Goal: Transaction & Acquisition: Purchase product/service

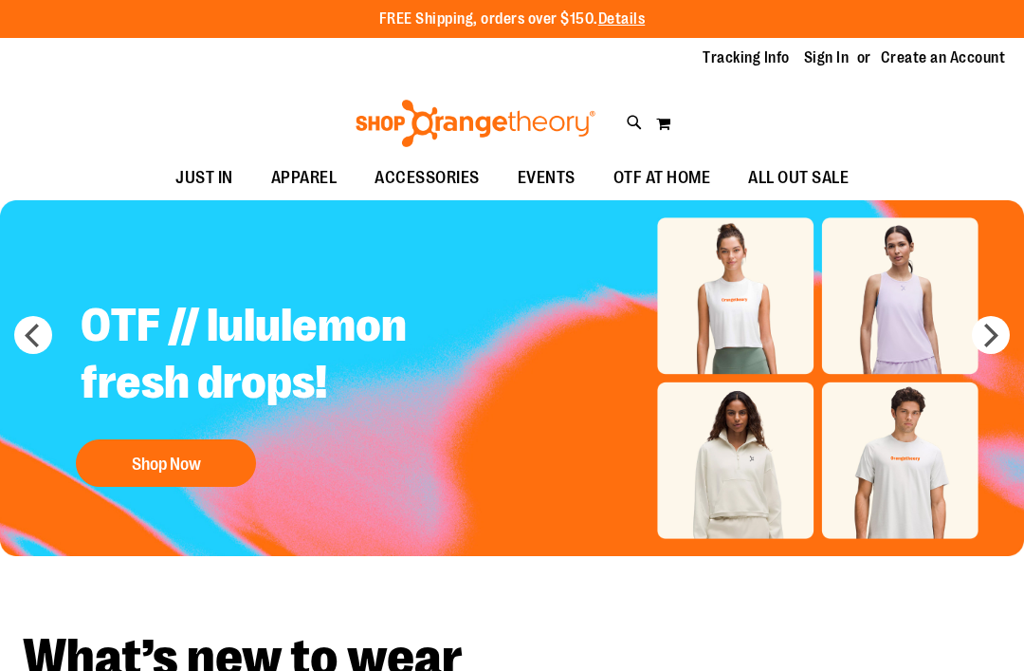
click at [846, 58] on link "Sign In" at bounding box center [827, 57] width 46 height 21
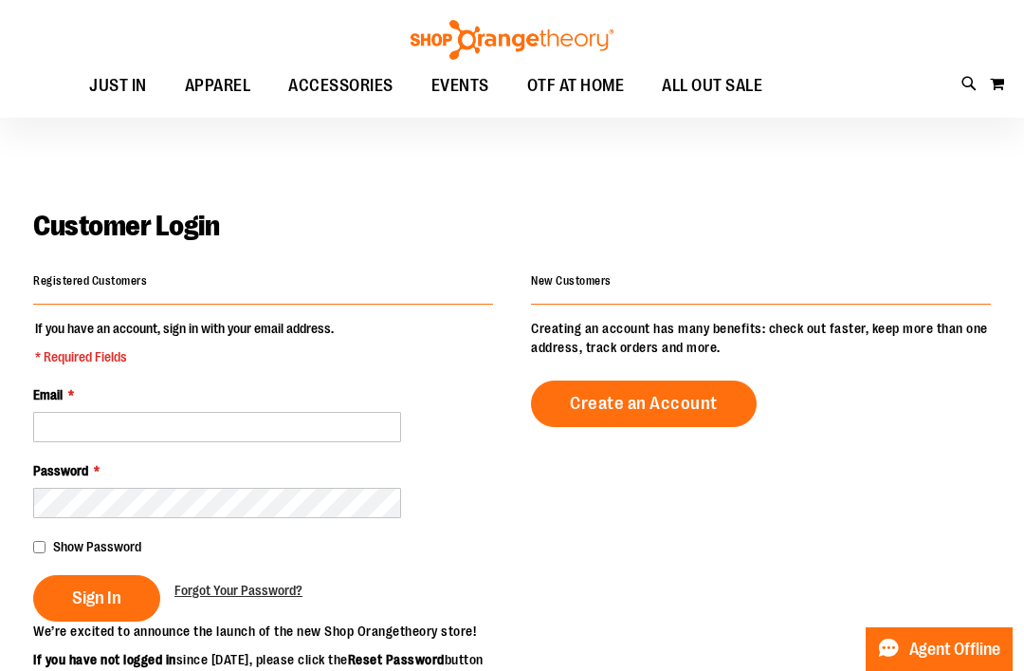
scroll to position [260, 0]
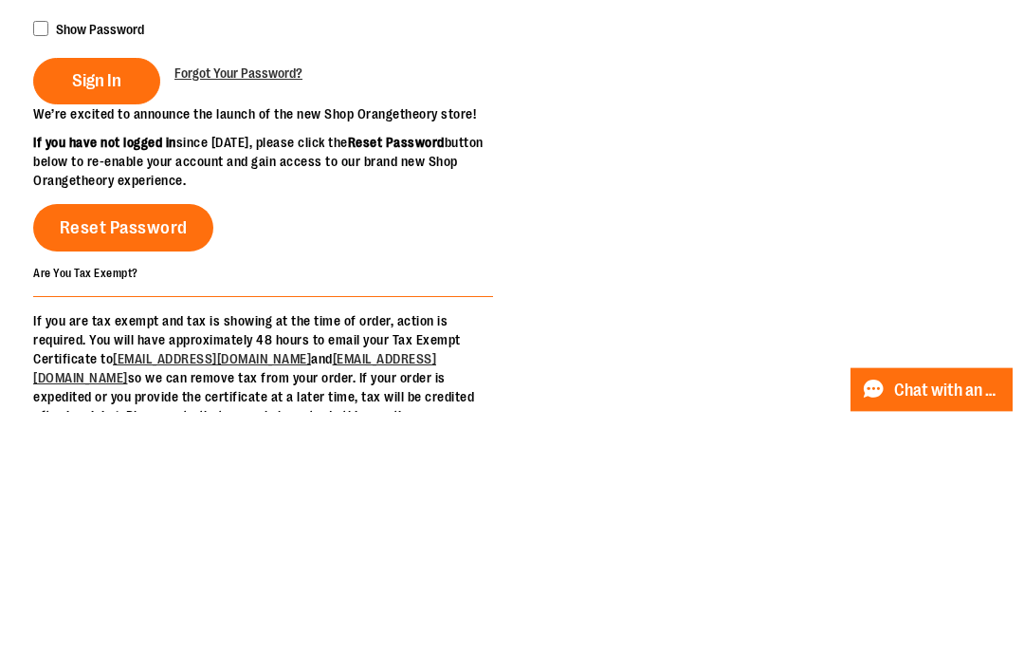
type input "**********"
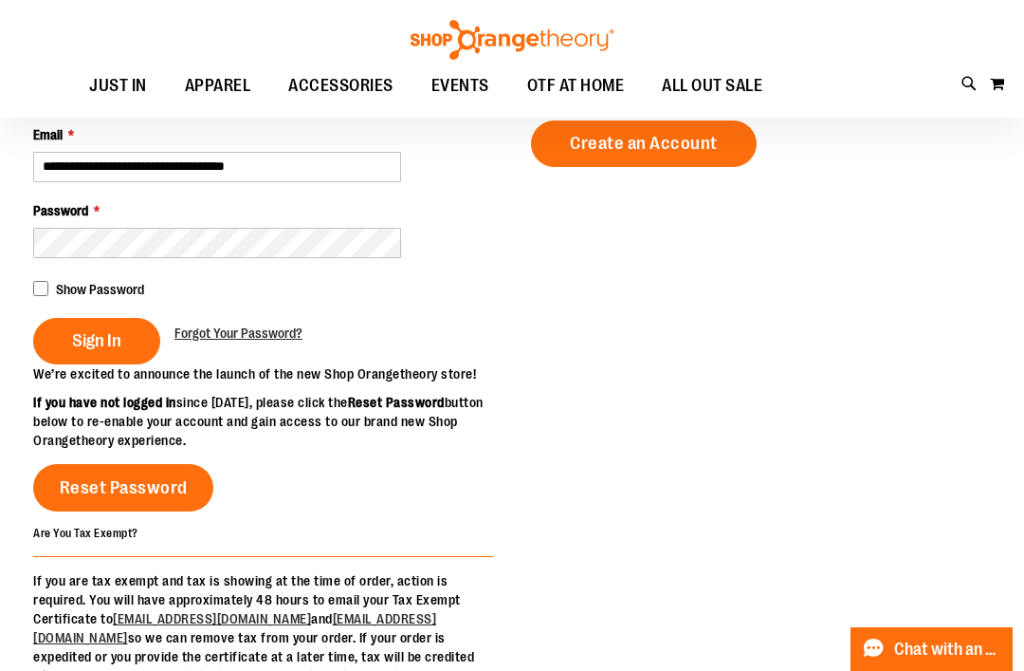
click at [128, 343] on button "Sign In" at bounding box center [96, 341] width 127 height 46
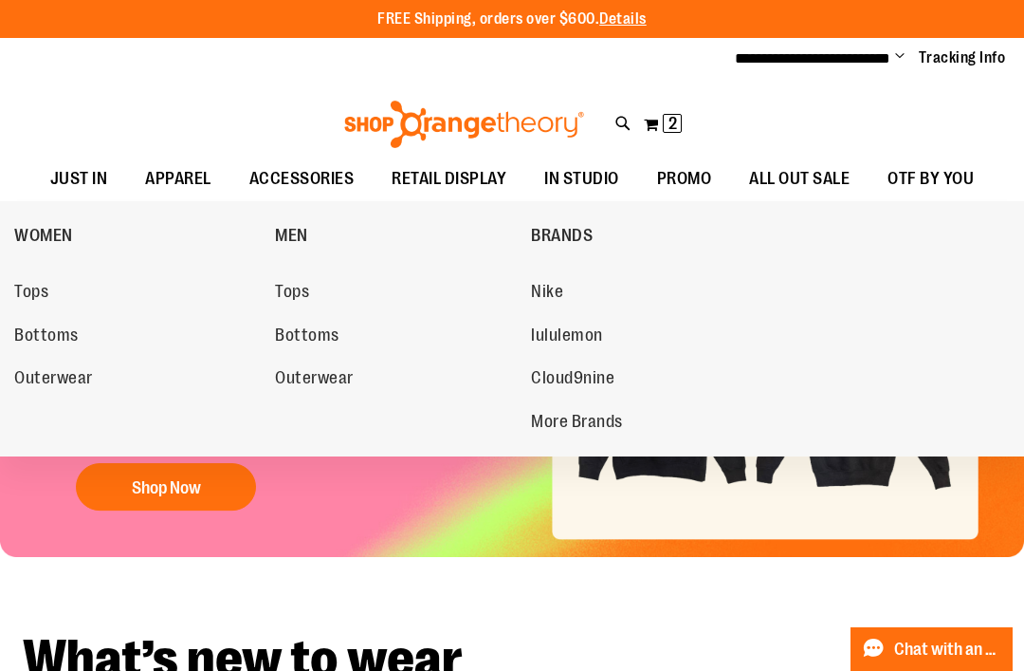
click at [683, 125] on button "My Cart 2 2 items" at bounding box center [663, 124] width 40 height 30
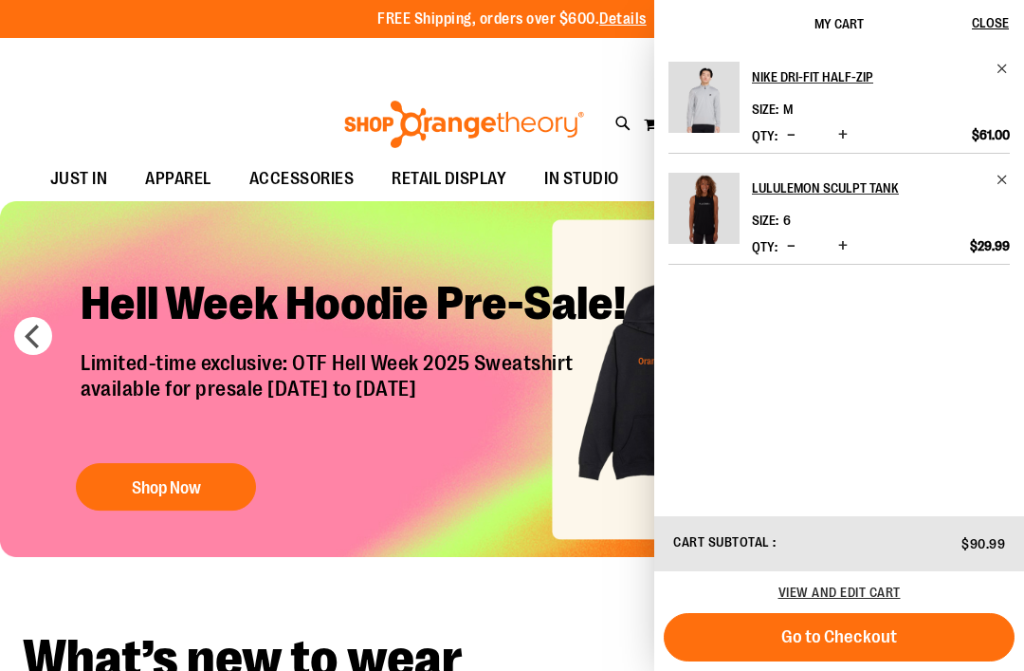
click at [1000, 71] on span "Remove item" at bounding box center [1003, 69] width 14 height 14
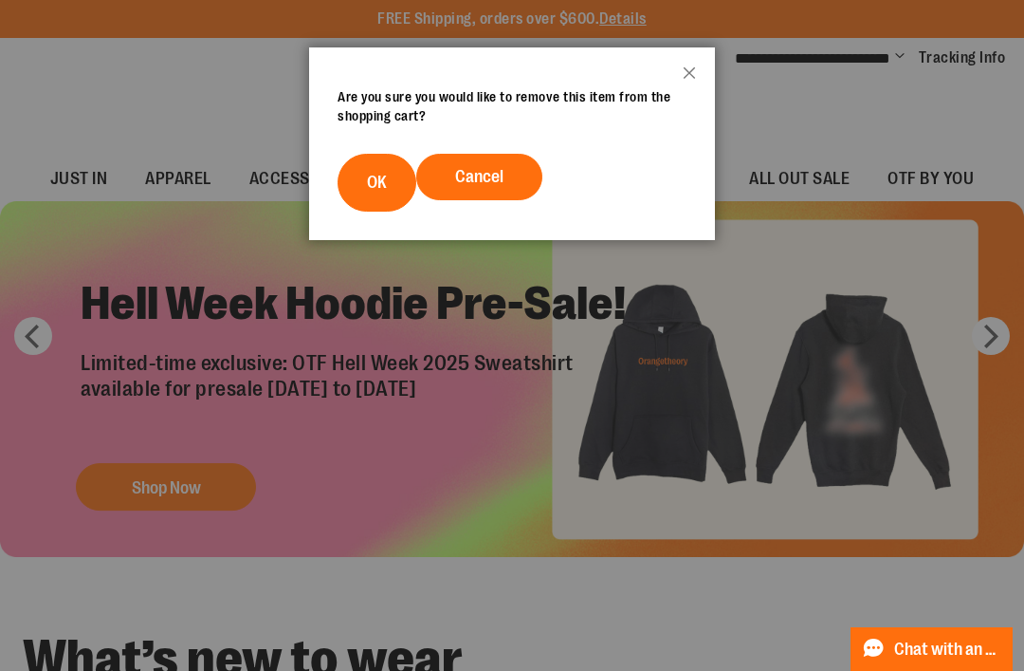
click at [389, 193] on button "OK" at bounding box center [377, 183] width 79 height 58
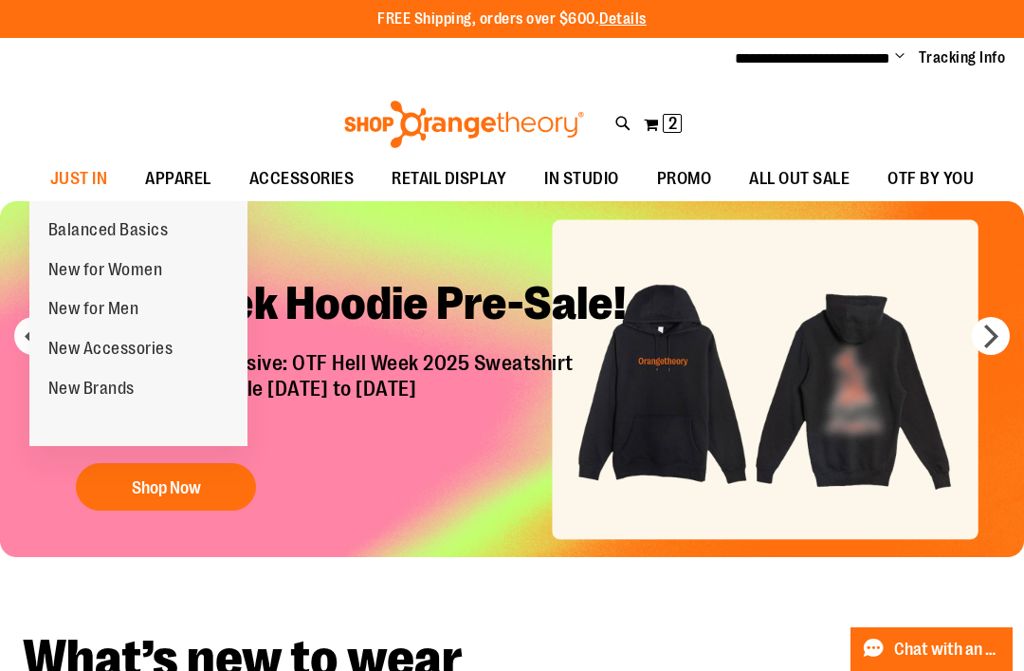
click at [157, 280] on span "New for Women" at bounding box center [105, 272] width 115 height 24
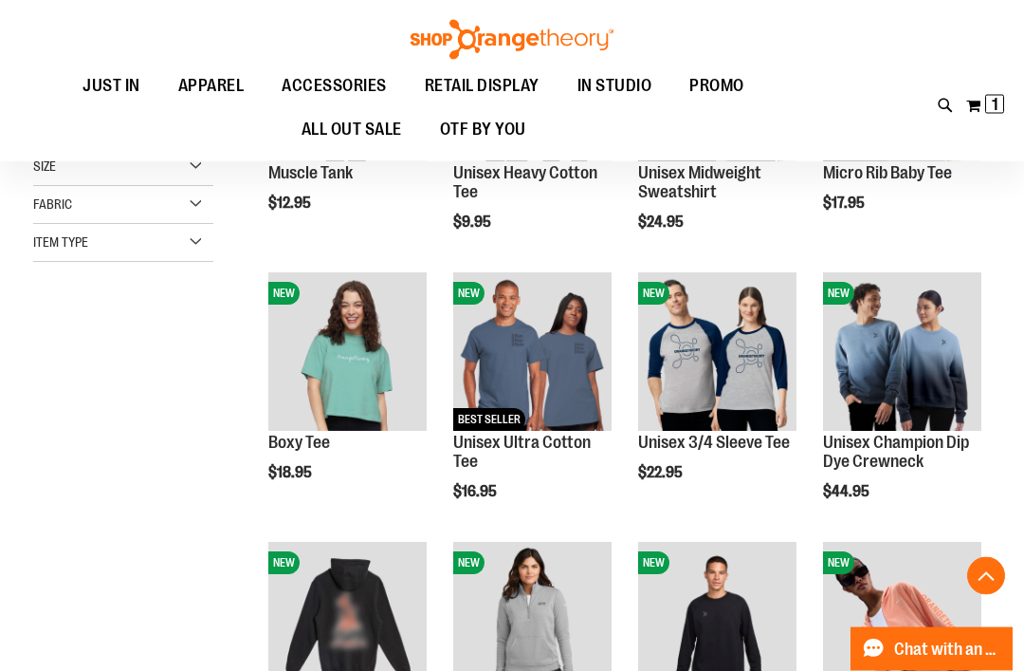
scroll to position [374, 0]
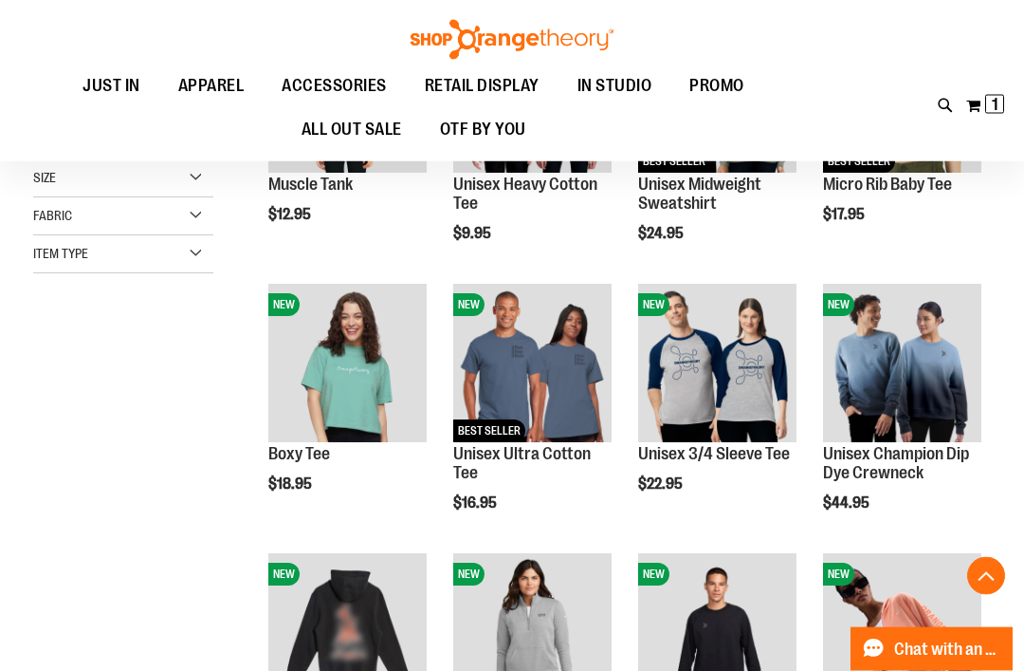
scroll to position [363, 0]
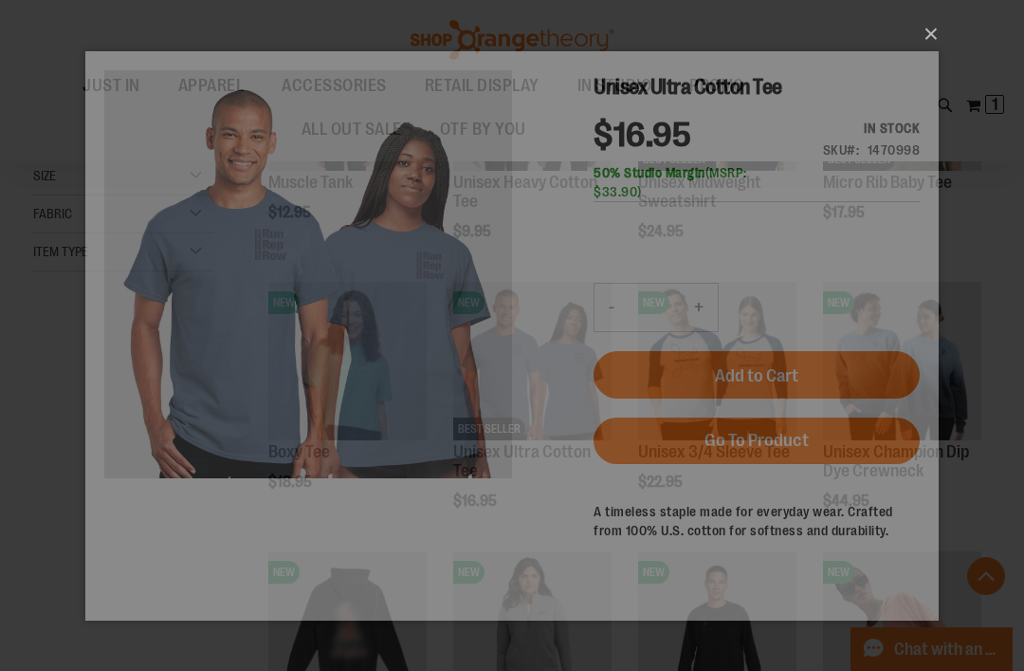
scroll to position [0, 0]
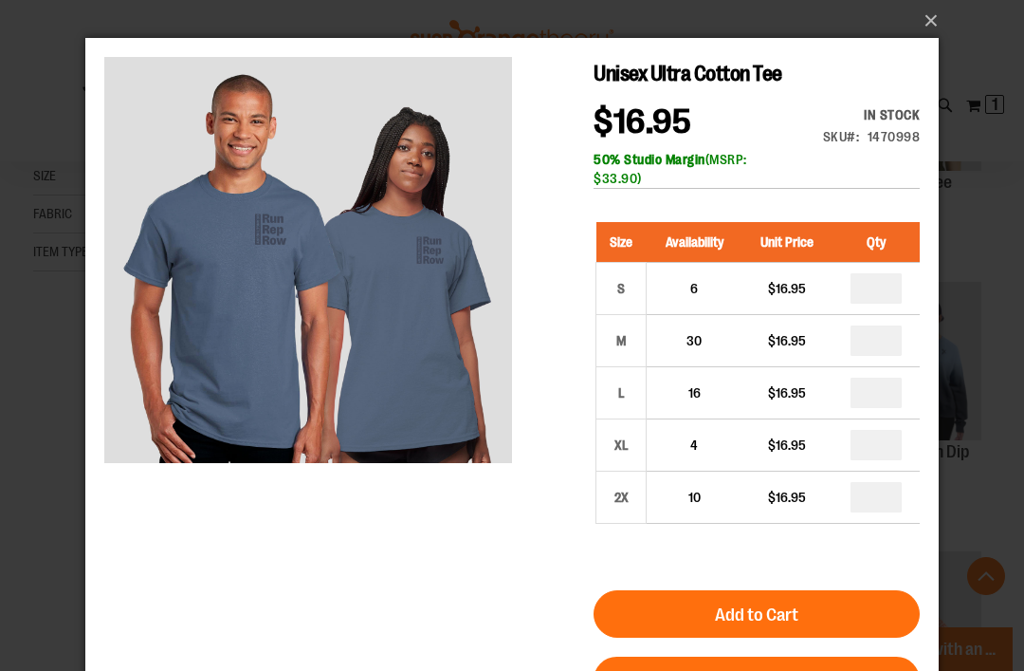
click at [932, 28] on button "×" at bounding box center [518, 21] width 854 height 42
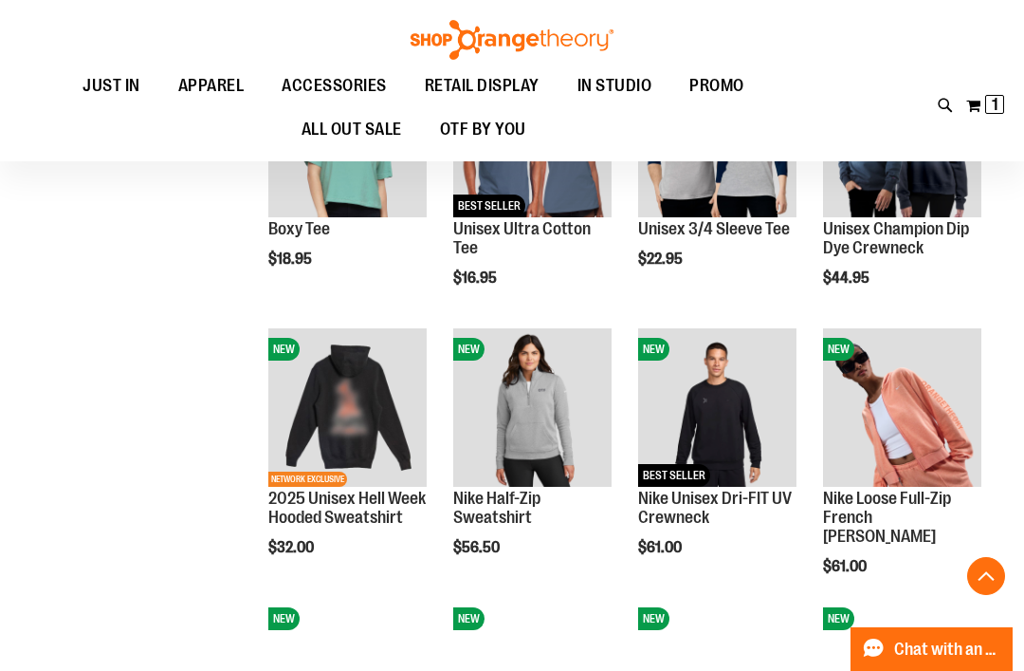
scroll to position [625, 0]
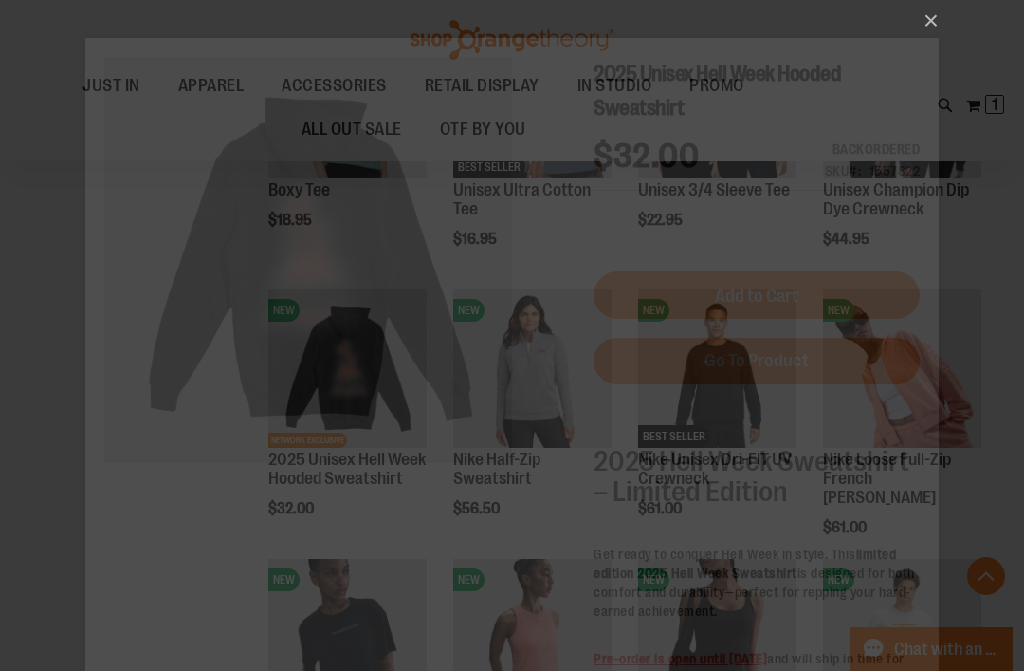
scroll to position [0, 0]
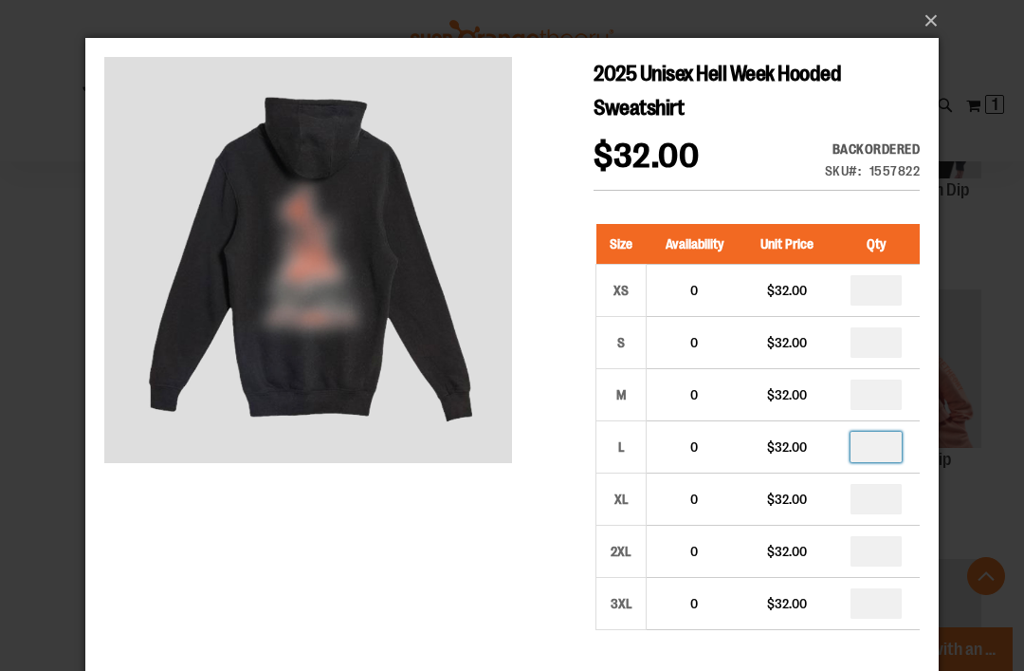
click at [900, 443] on input "*" at bounding box center [876, 447] width 51 height 30
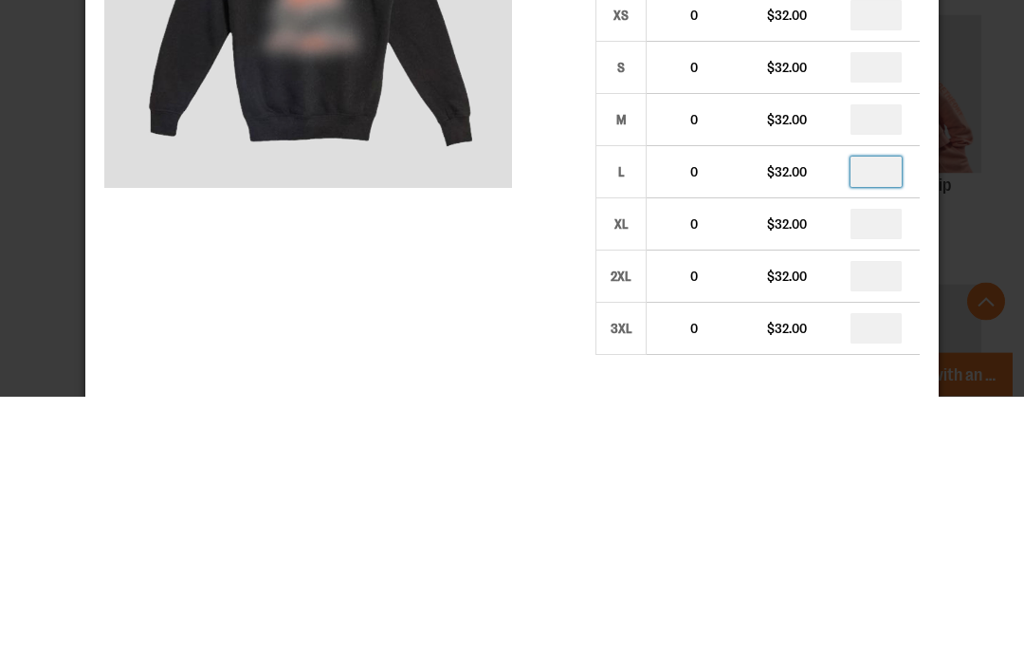
type input "*"
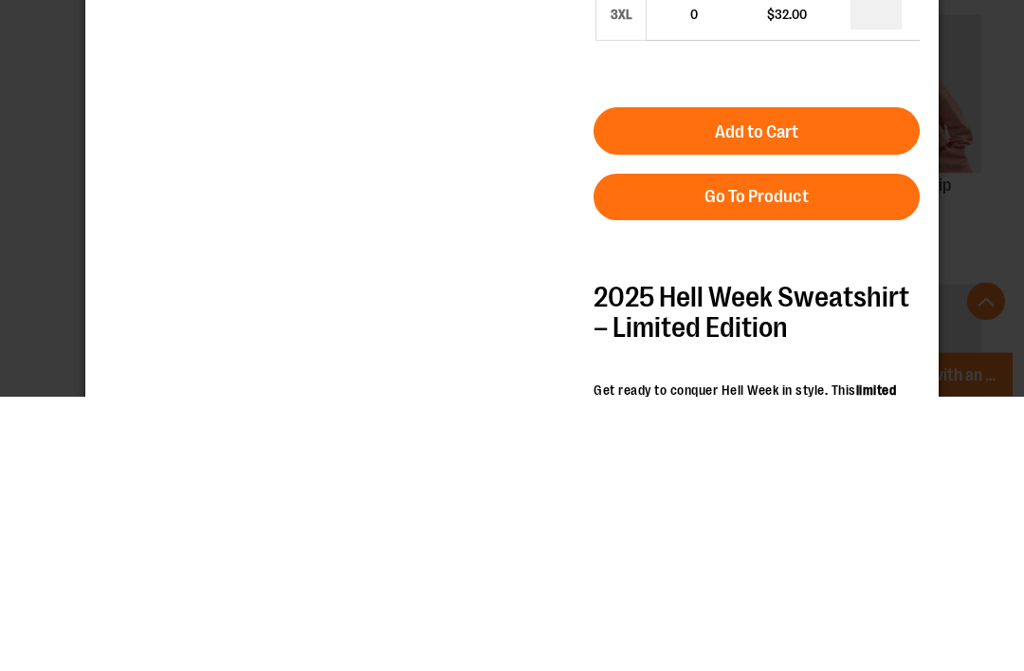
scroll to position [352, 0]
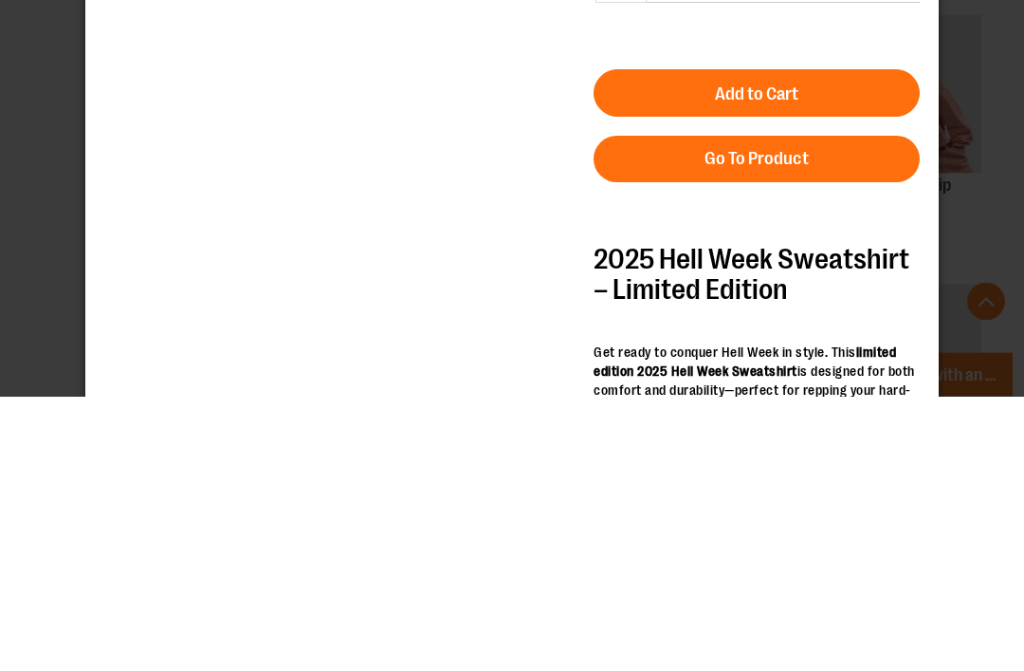
click at [851, 97] on button "Add to Cart" at bounding box center [757, 93] width 326 height 47
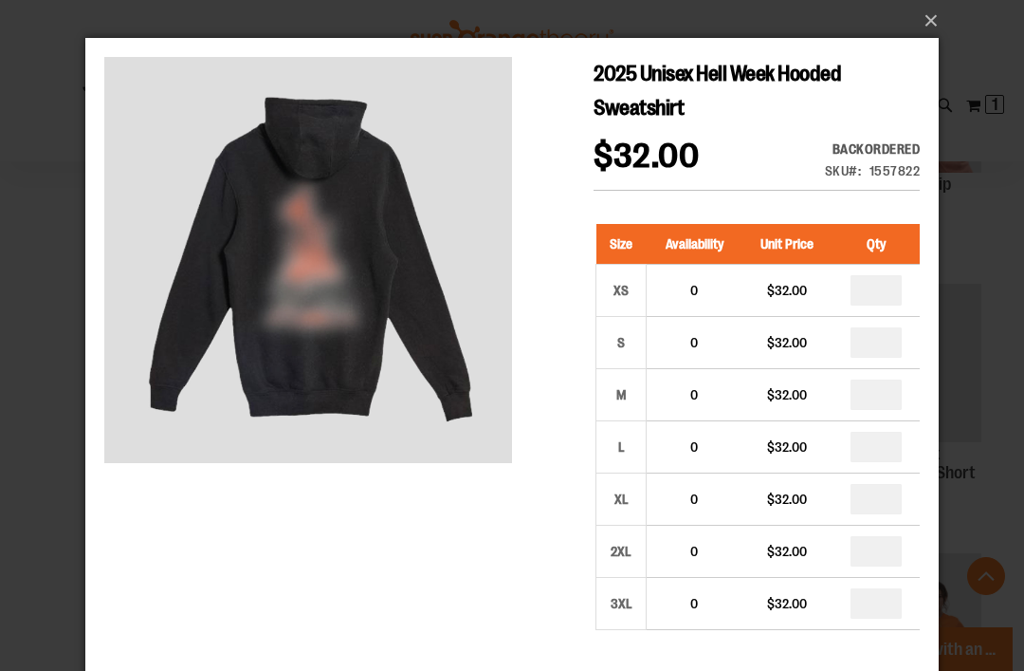
scroll to position [0, 0]
click at [944, 25] on button "×" at bounding box center [518, 21] width 854 height 42
click at [941, 28] on button "×" at bounding box center [518, 21] width 854 height 42
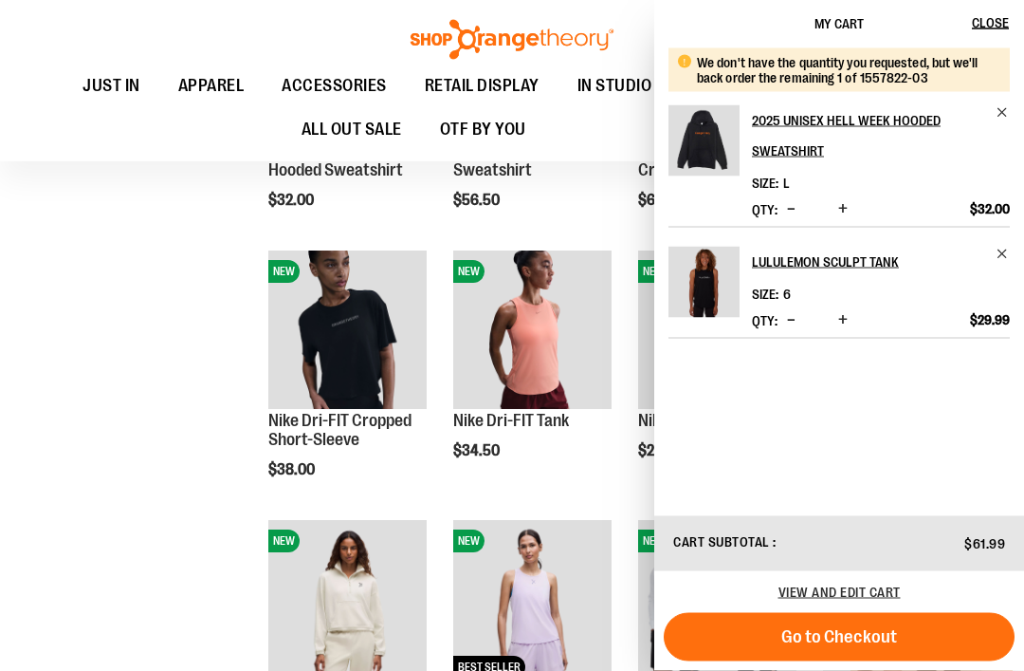
scroll to position [933, 0]
click at [994, 32] on button "Close" at bounding box center [998, 23] width 51 height 47
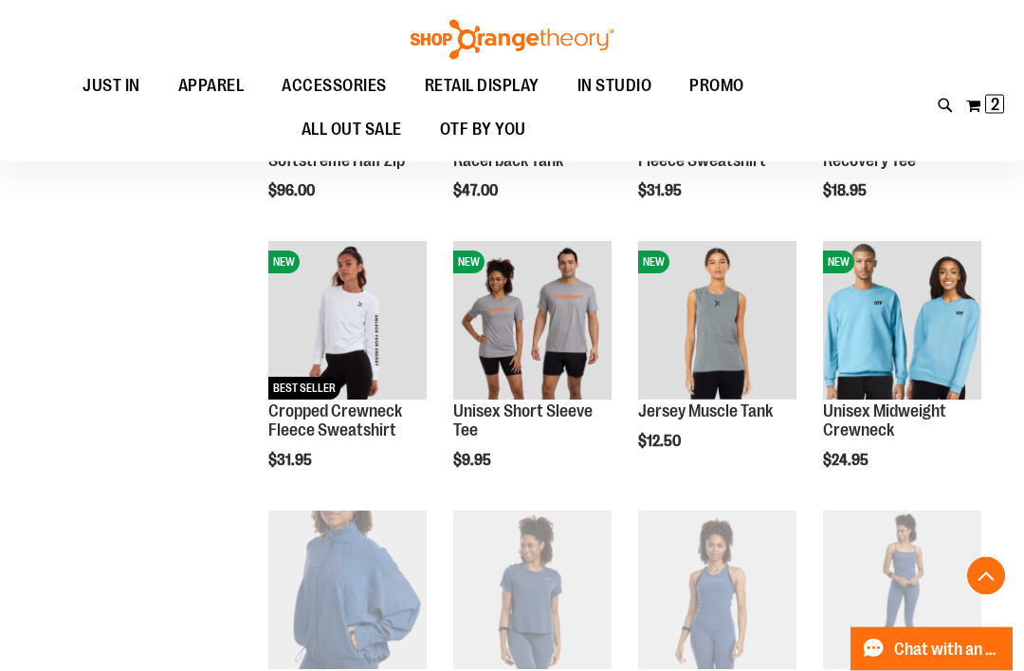
scroll to position [1482, 0]
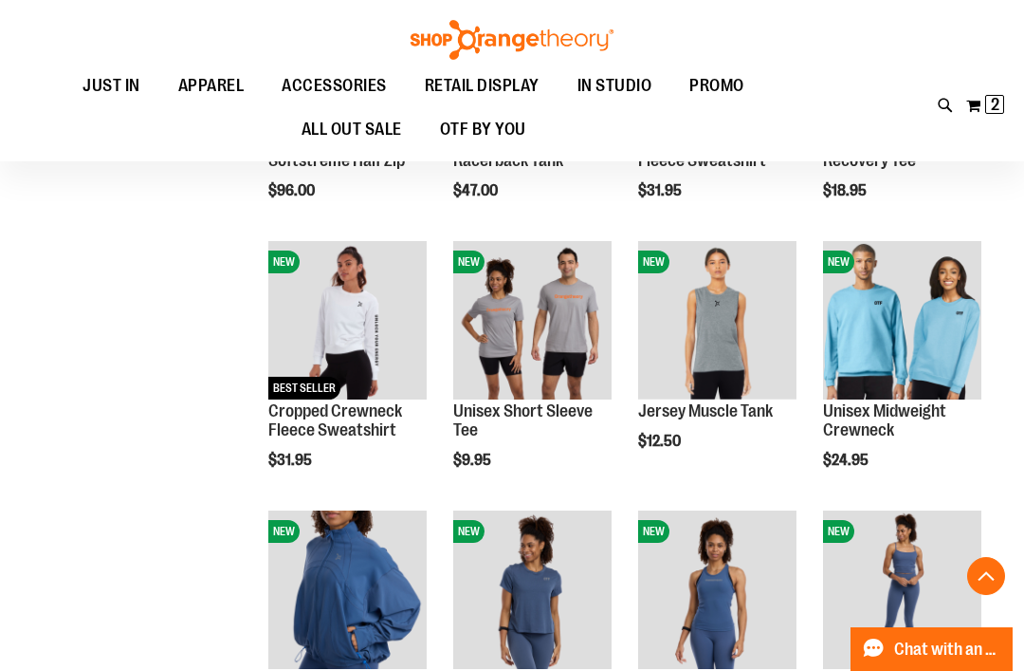
click at [913, 620] on span "Quickview" at bounding box center [868, 644] width 90 height 49
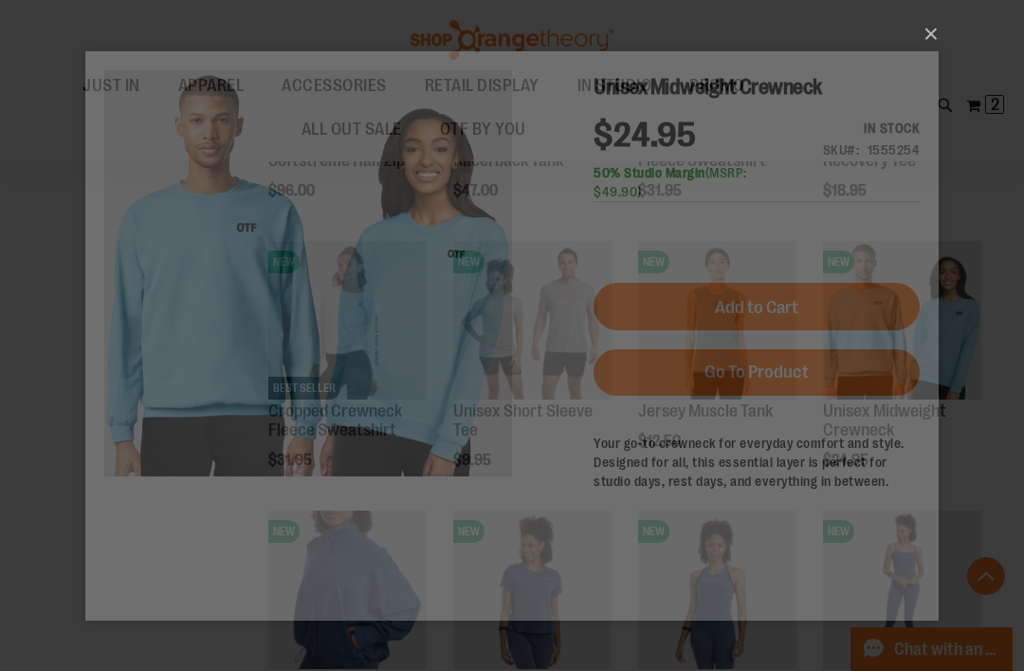
scroll to position [0, 0]
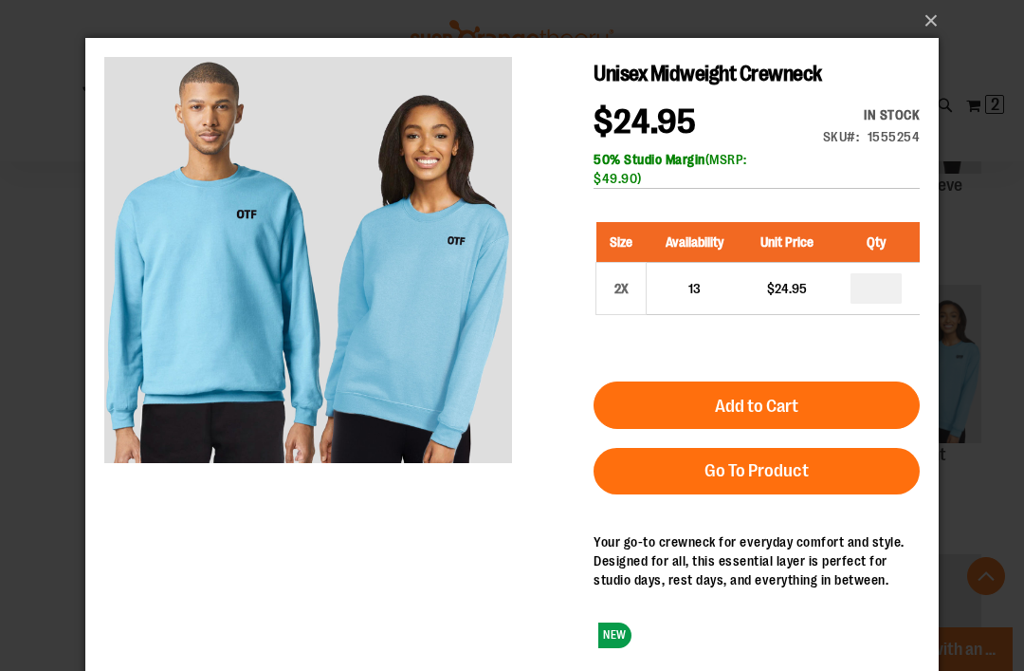
click at [933, 28] on button "×" at bounding box center [518, 21] width 854 height 42
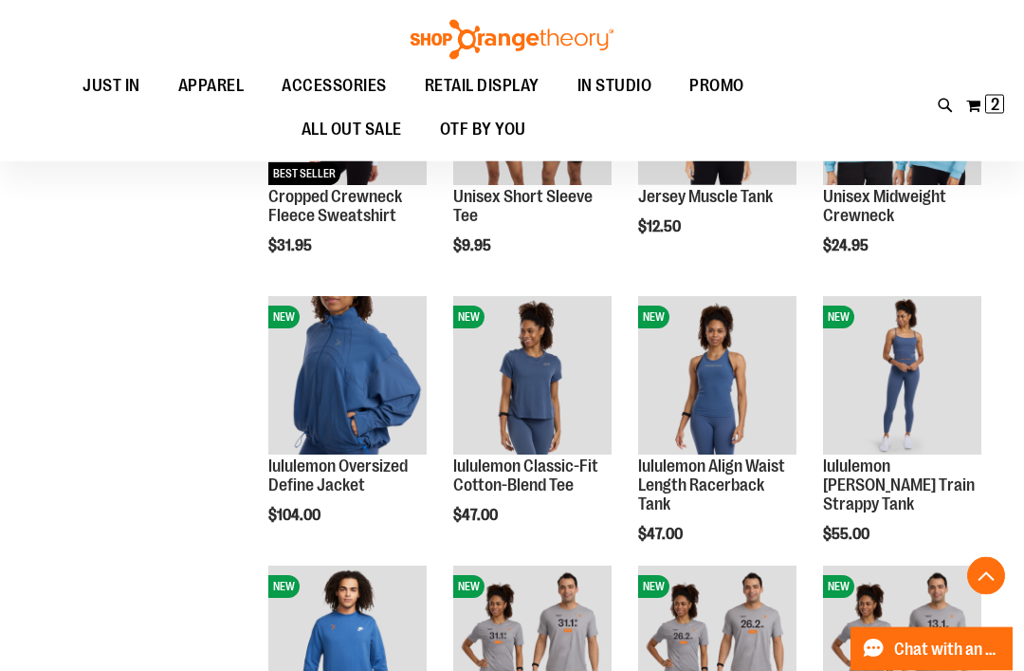
scroll to position [1698, 0]
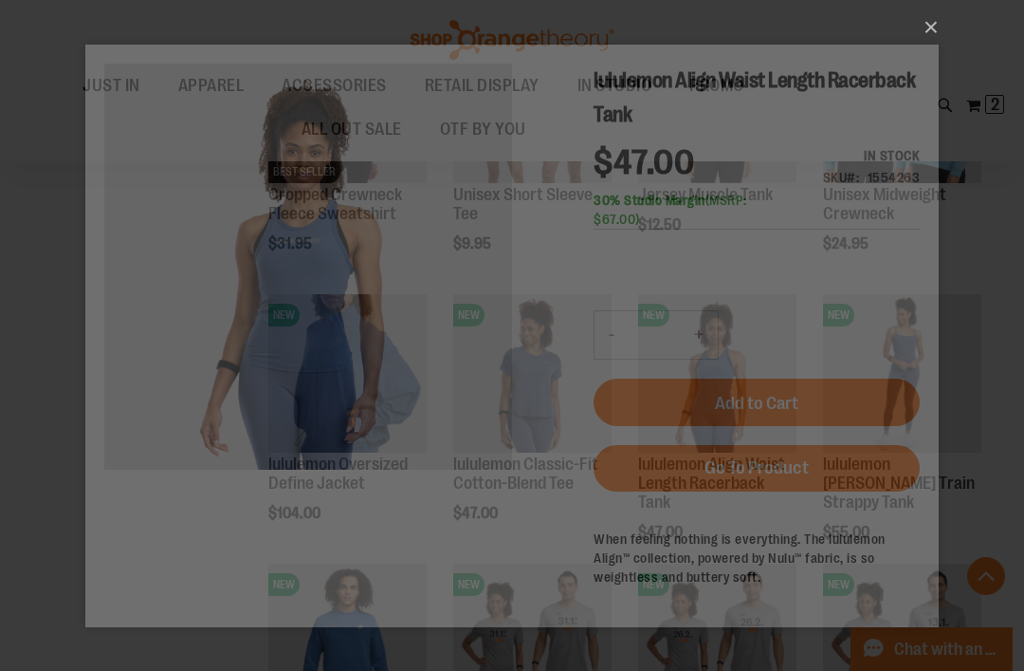
scroll to position [0, 0]
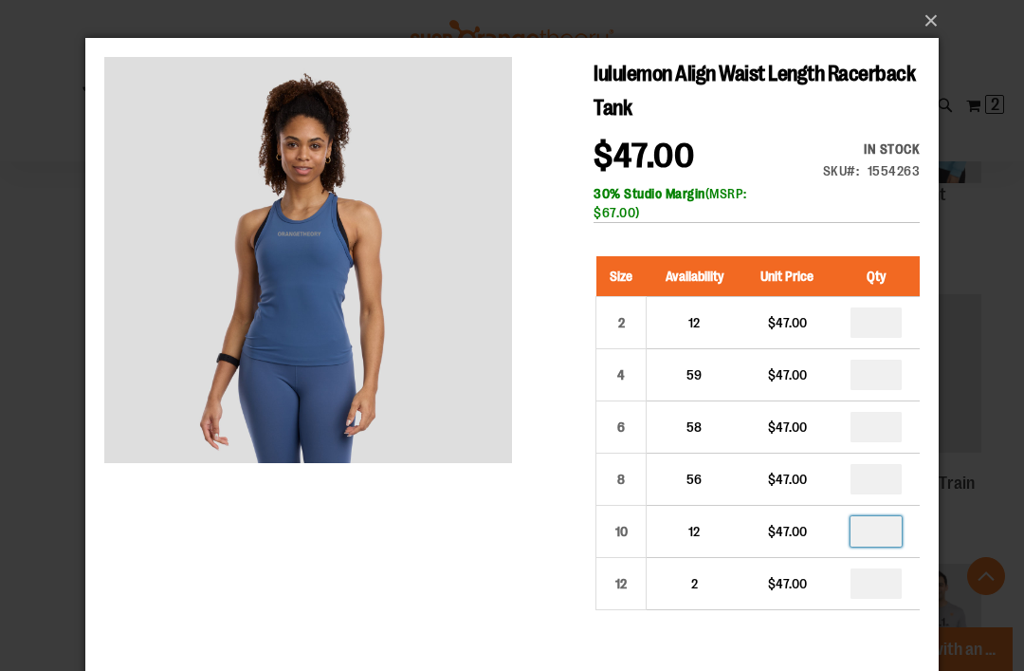
click at [896, 518] on input "*" at bounding box center [876, 531] width 51 height 30
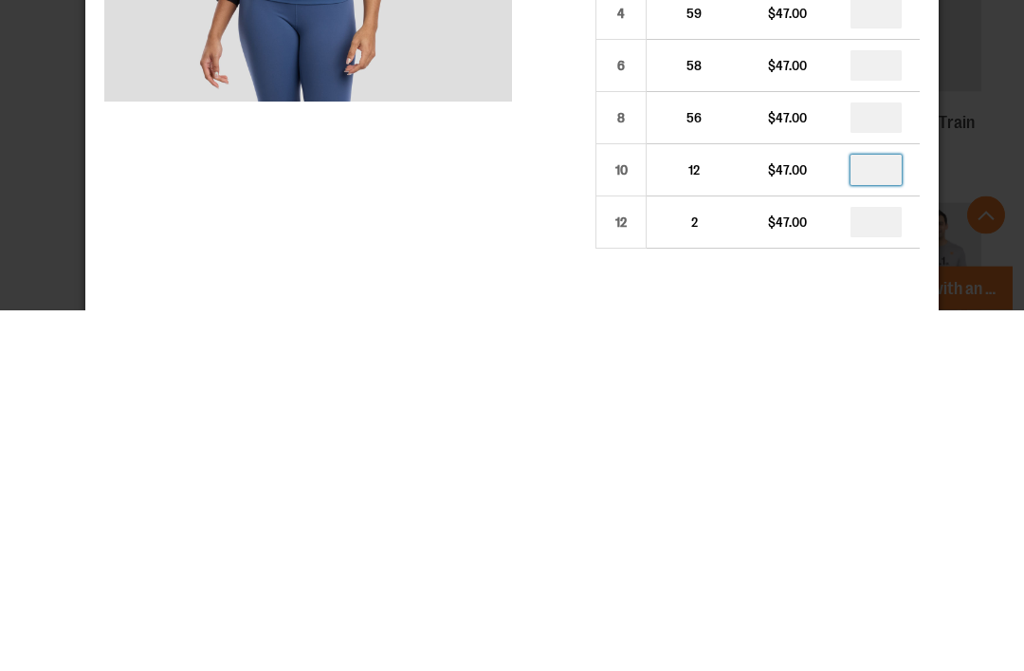
type input "*"
click at [853, 325] on button "Add to Cart" at bounding box center [757, 339] width 326 height 47
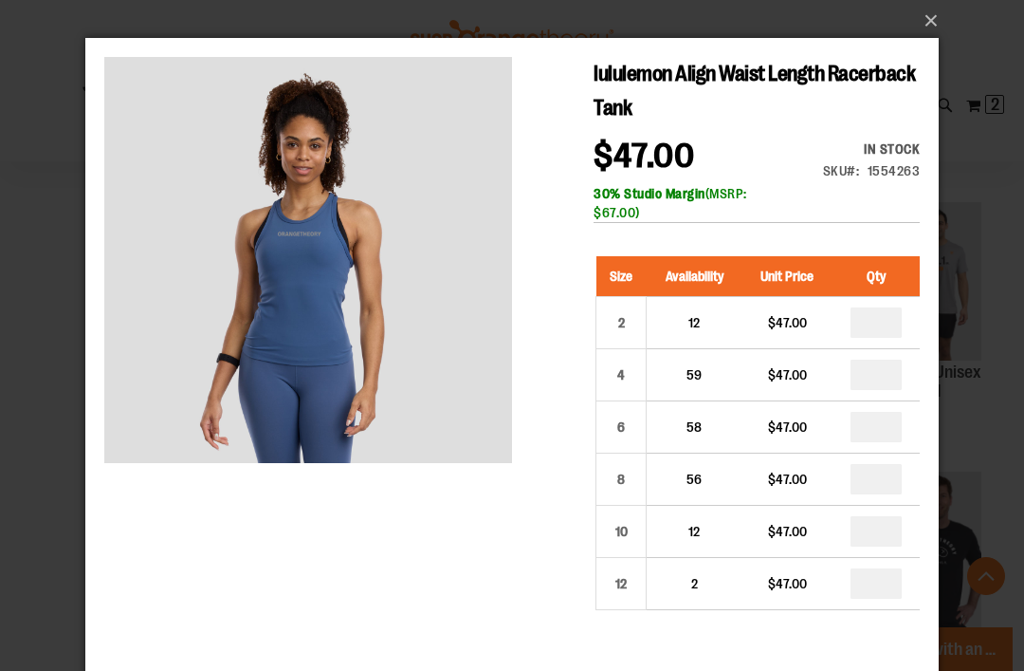
click at [936, 27] on button "×" at bounding box center [518, 21] width 854 height 42
click at [936, 23] on button "×" at bounding box center [518, 21] width 854 height 42
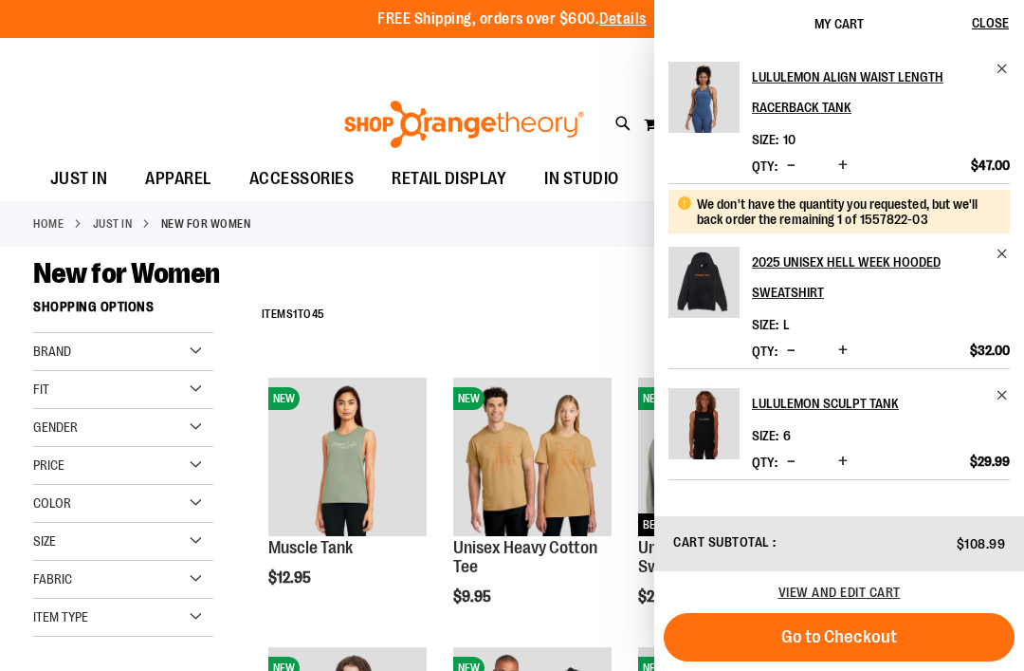
click at [1000, 35] on button "Close" at bounding box center [998, 23] width 51 height 47
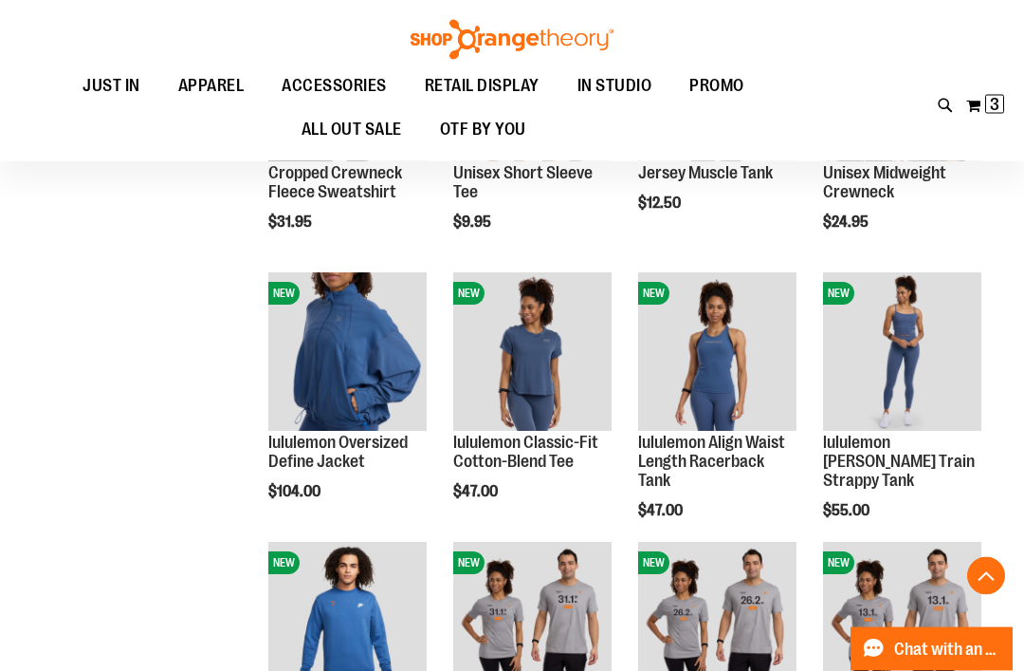
scroll to position [1721, 0]
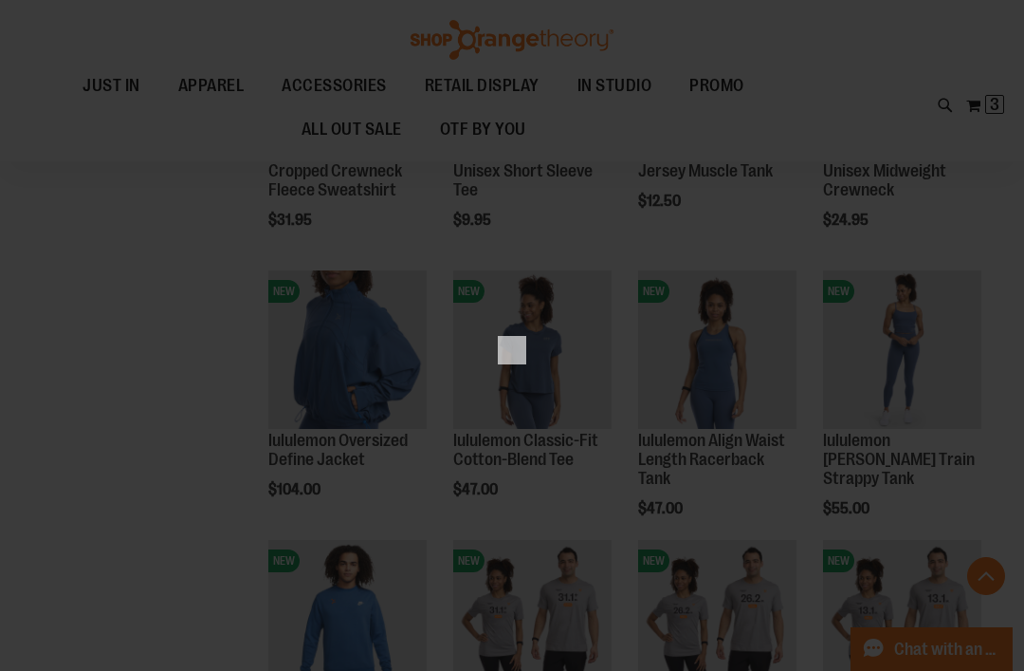
scroll to position [0, 0]
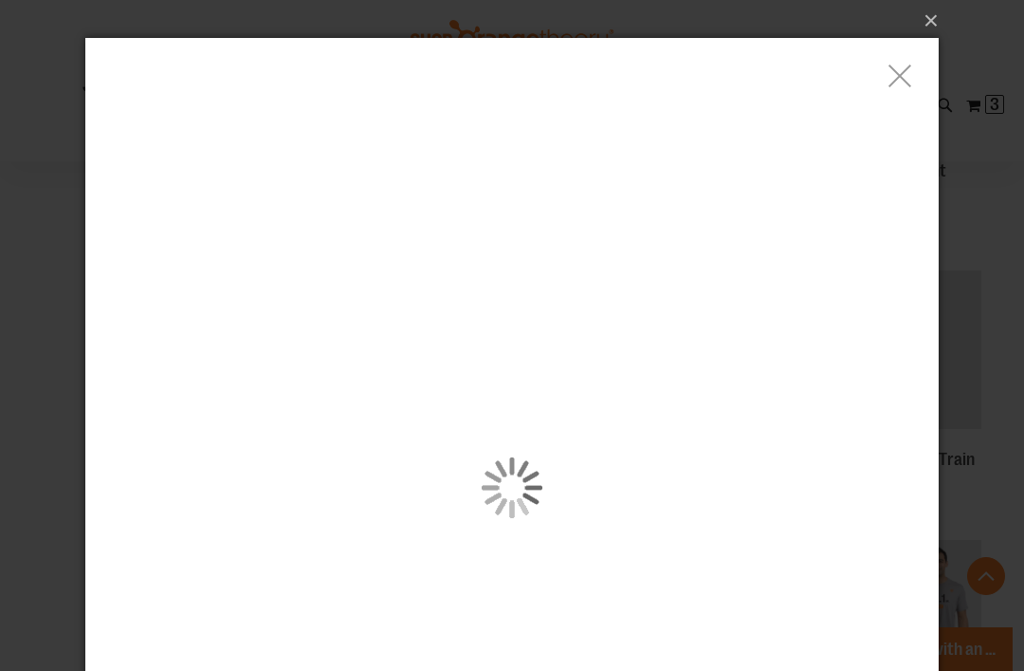
click at [417, 348] on div "carousel" at bounding box center [512, 487] width 854 height 898
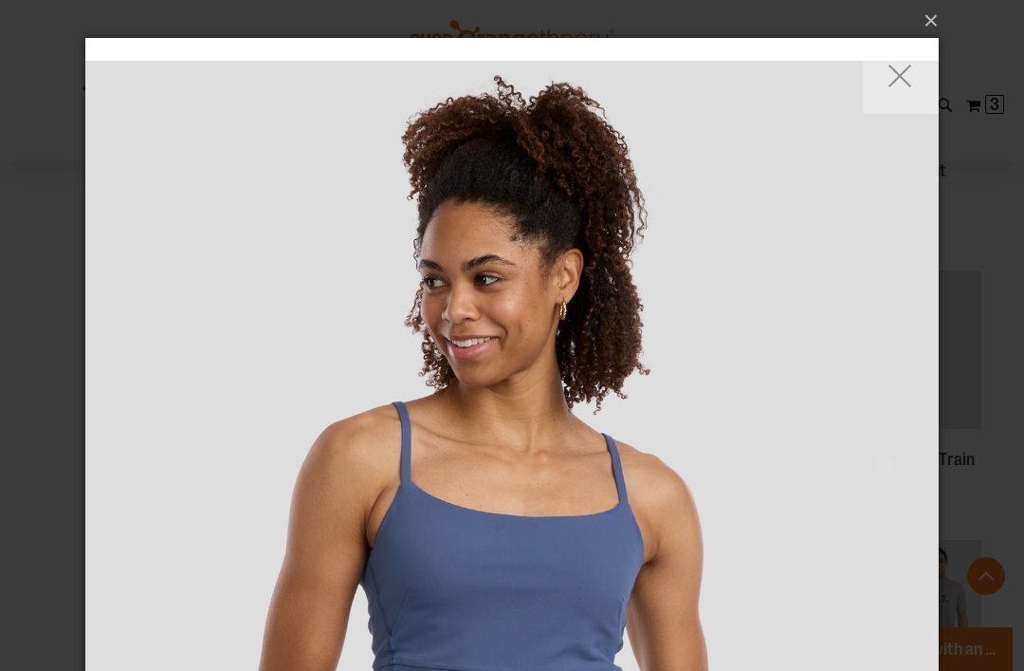
click at [938, 26] on button "×" at bounding box center [518, 21] width 854 height 42
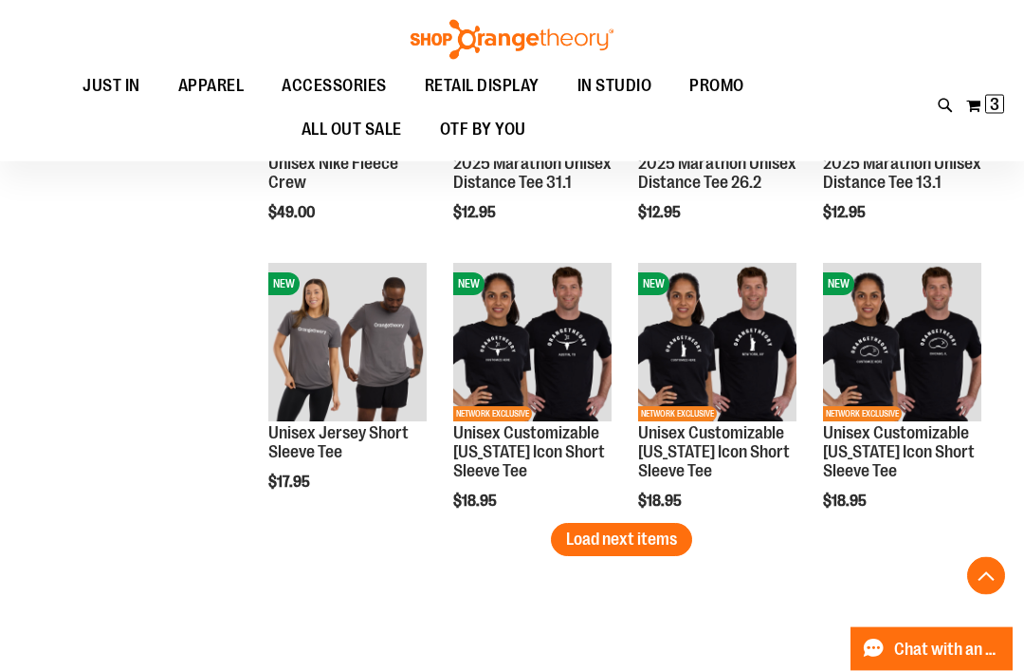
scroll to position [2295, 0]
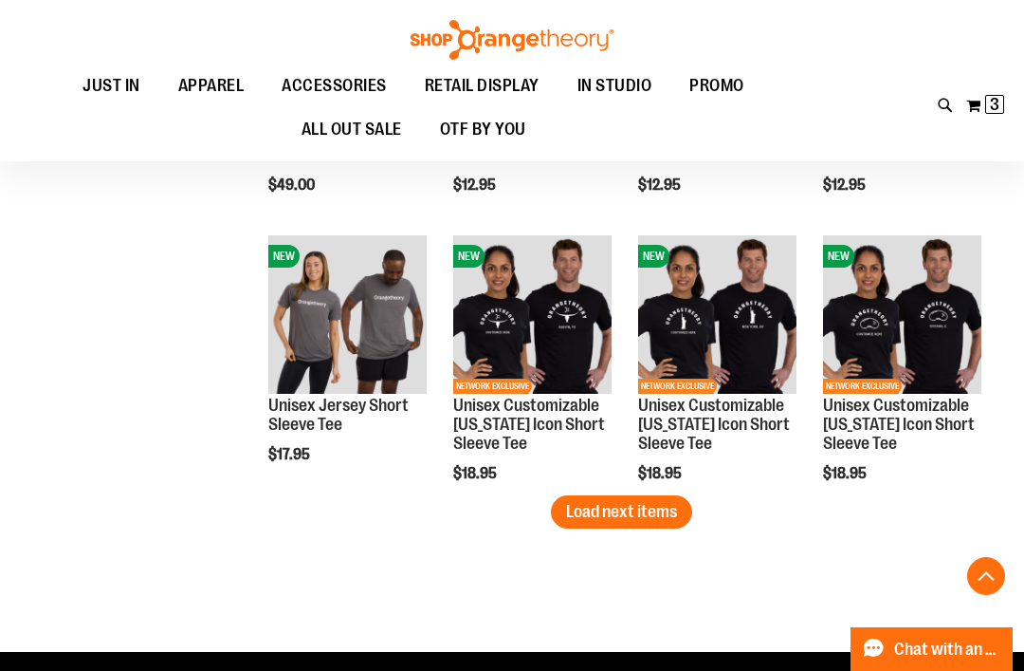
click at [634, 508] on span "Load next items" at bounding box center [621, 511] width 111 height 19
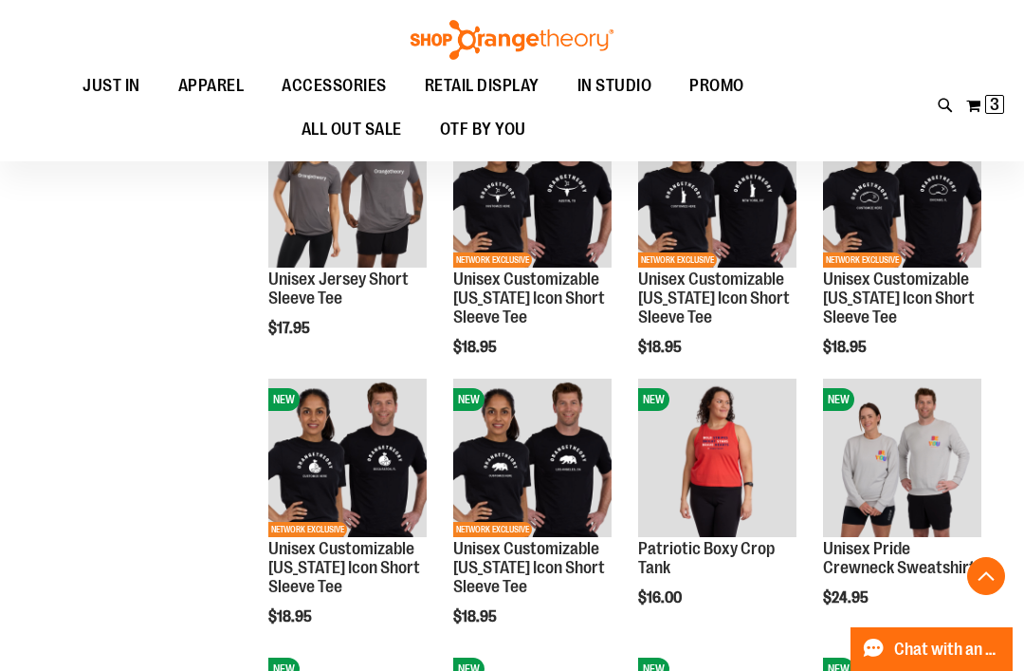
scroll to position [2427, 0]
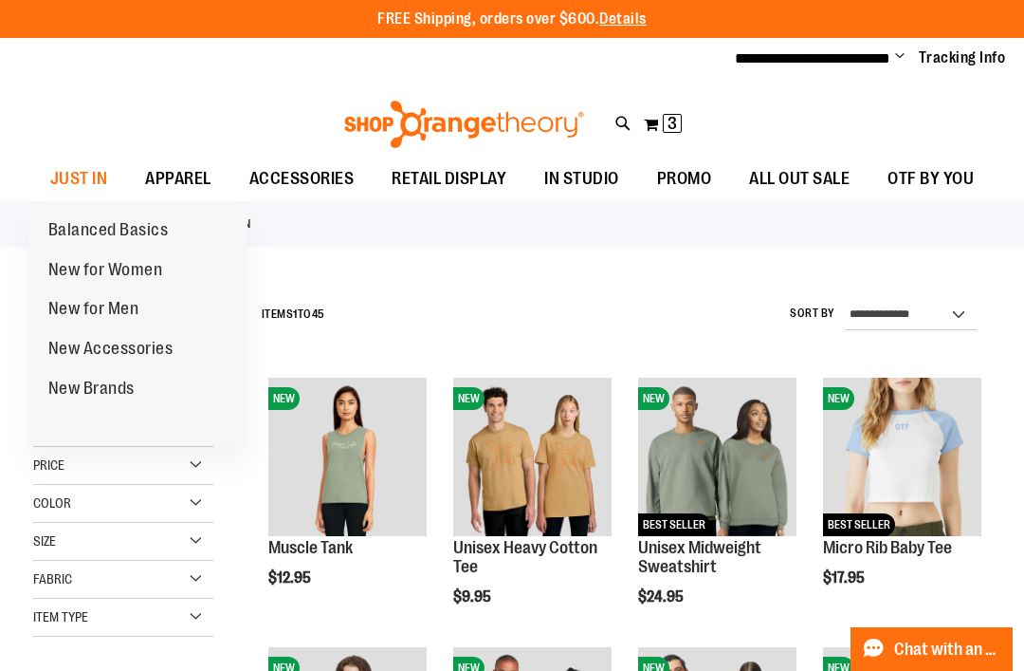
click at [134, 302] on span "New for Men" at bounding box center [93, 311] width 91 height 24
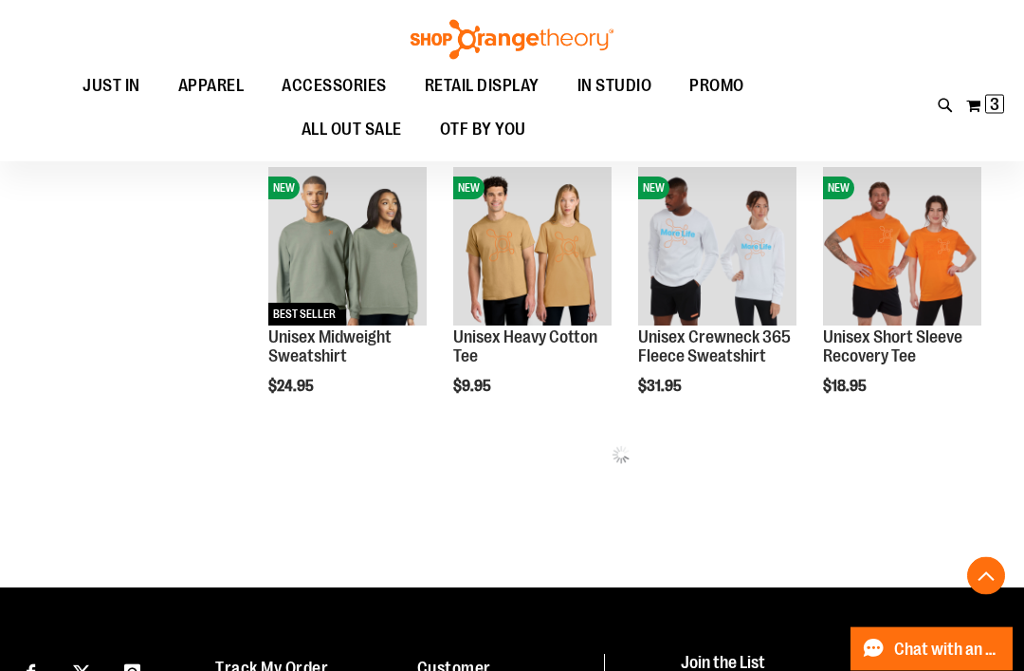
scroll to position [856, 0]
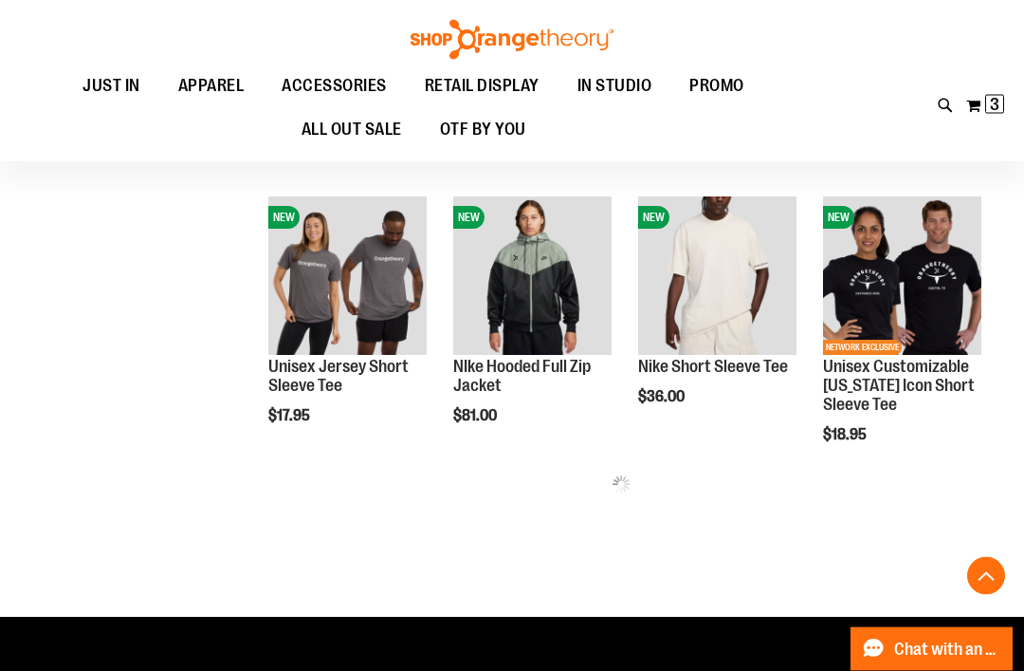
scroll to position [1632, 0]
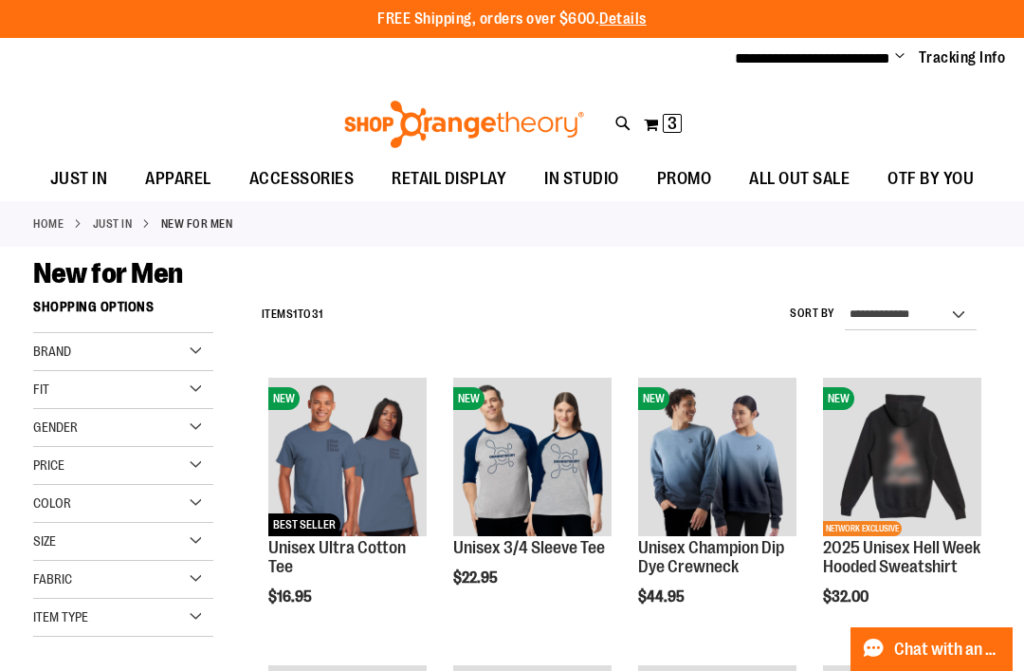
click at [944, 176] on span "OTF BY YOU" at bounding box center [931, 178] width 86 height 43
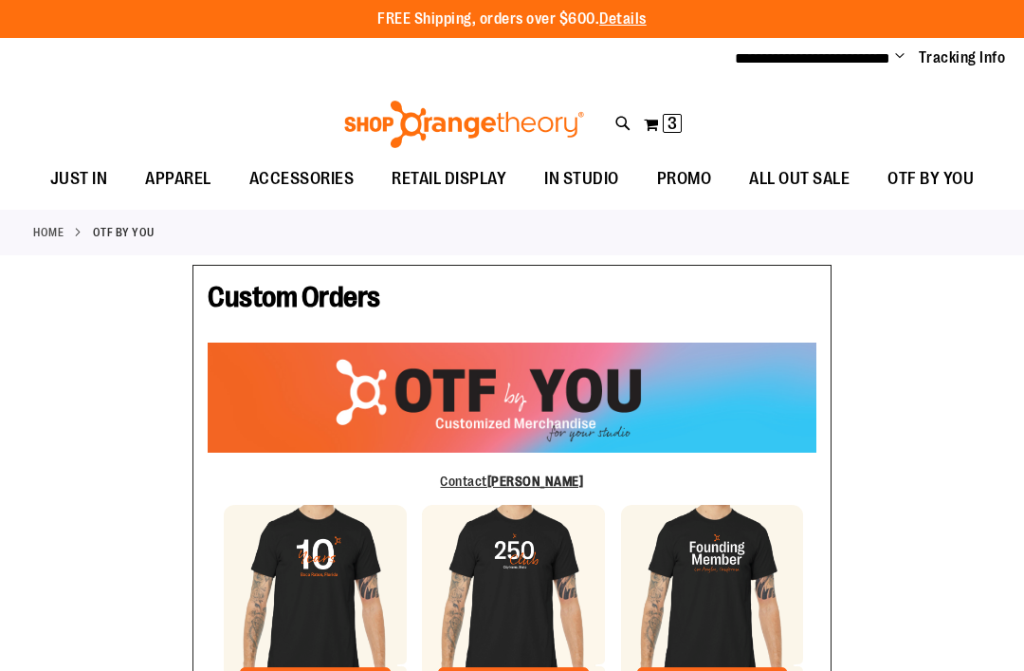
type input "********"
type input "**********"
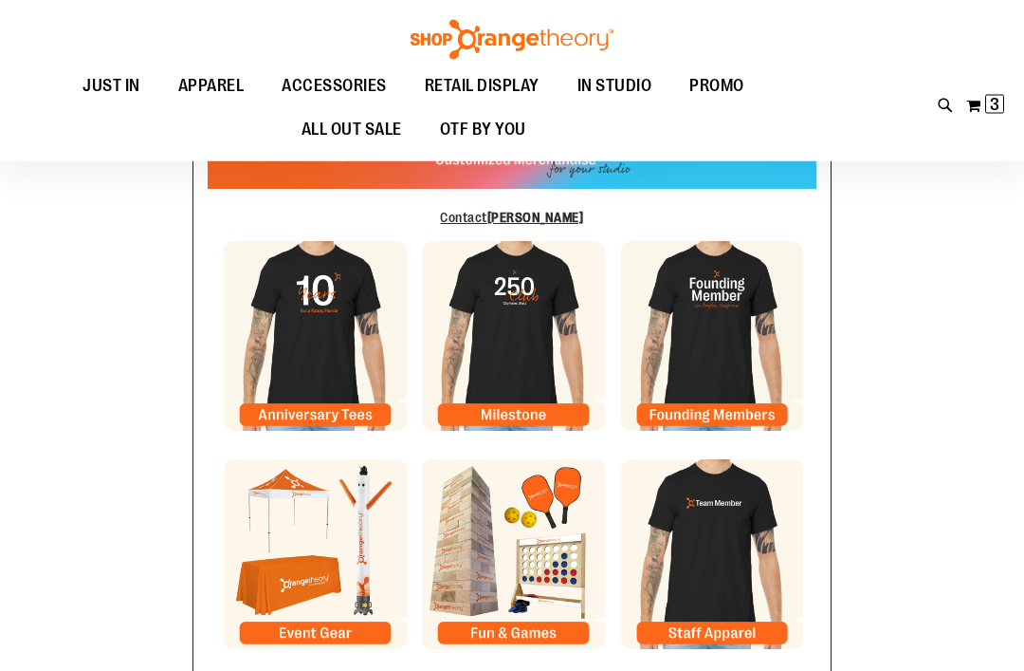
scroll to position [253, 0]
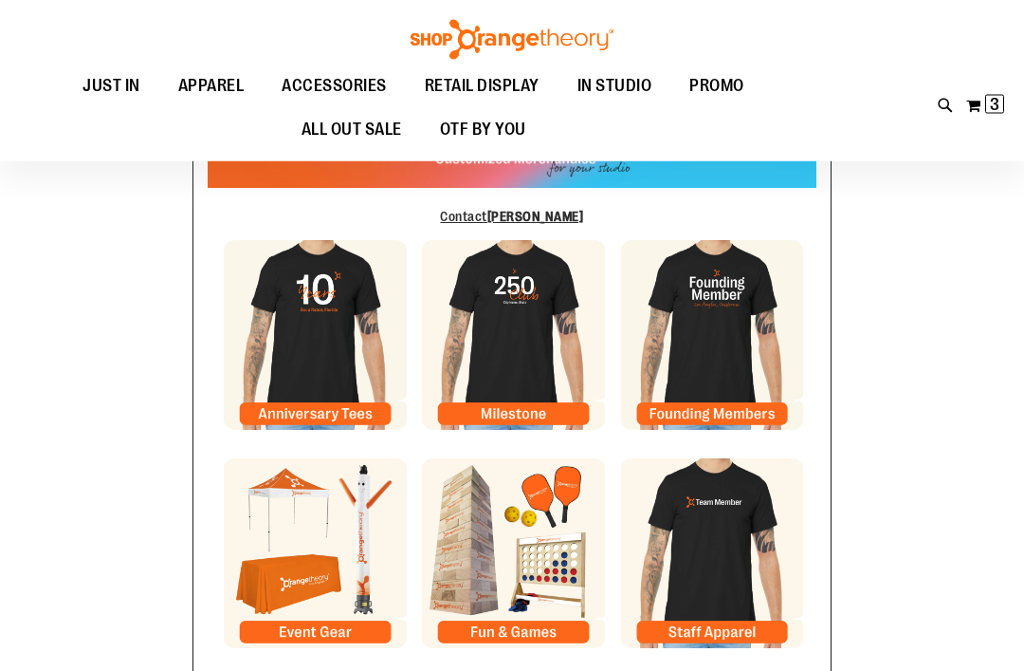
click at [516, 569] on img at bounding box center [513, 554] width 182 height 190
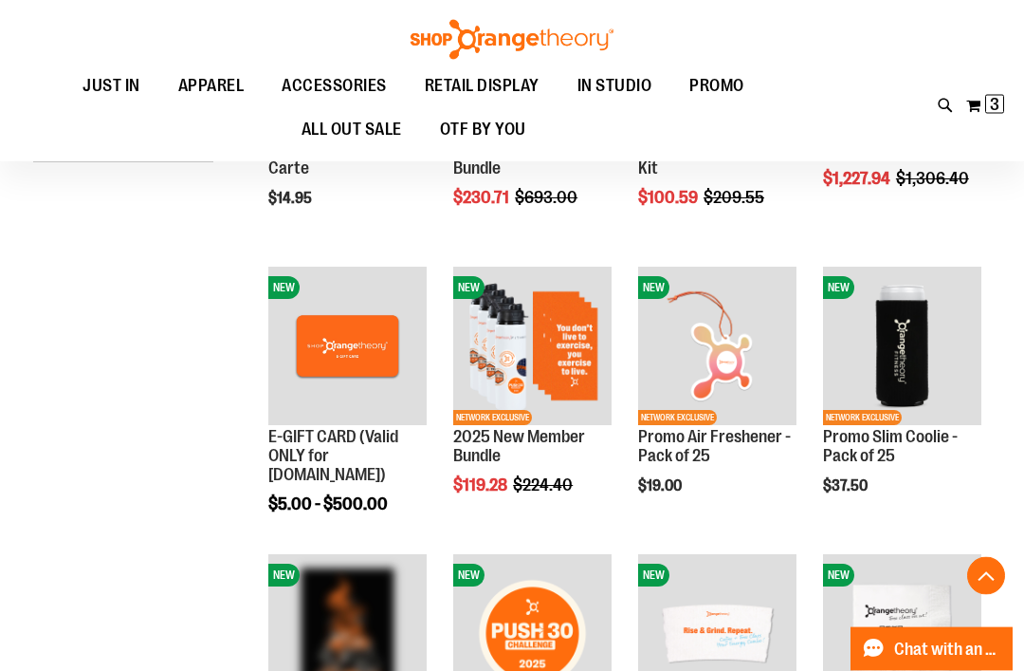
scroll to position [399, 0]
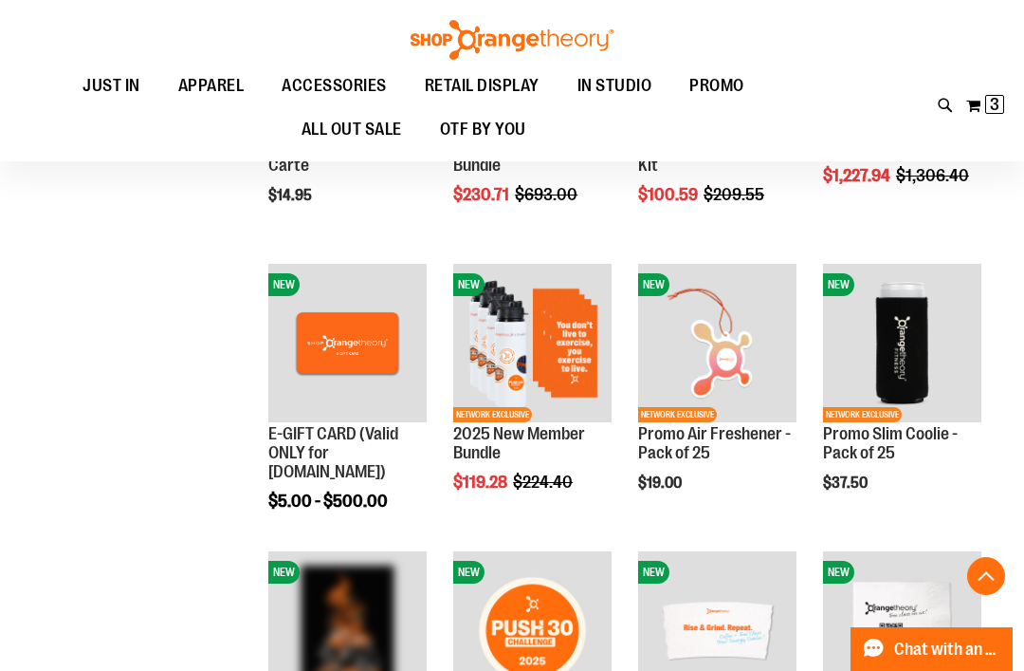
click at [913, 643] on span "Quickview" at bounding box center [868, 667] width 90 height 49
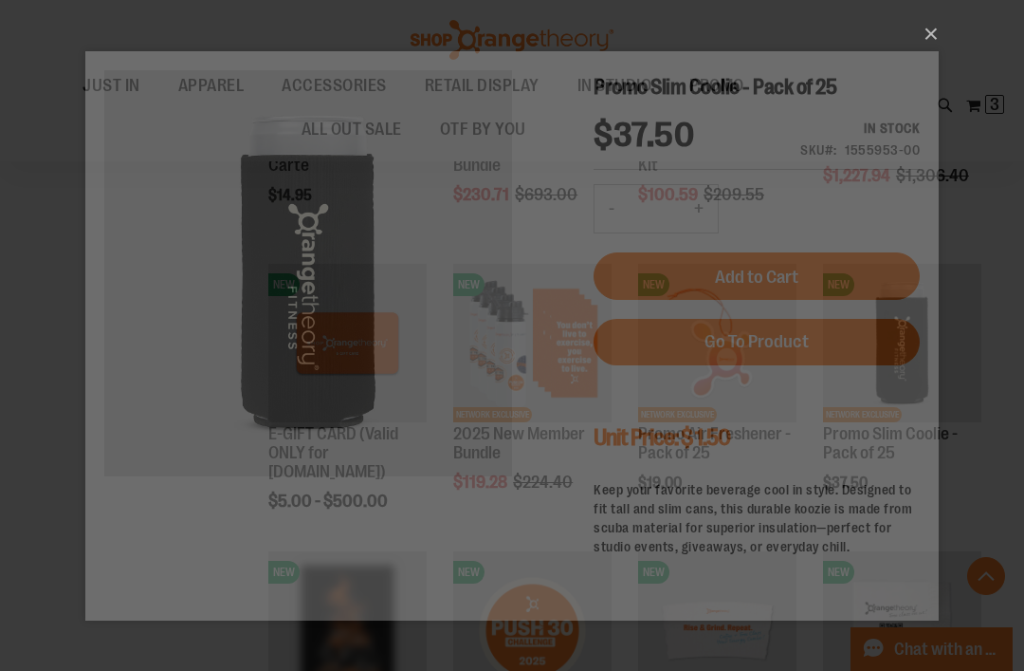
scroll to position [0, 0]
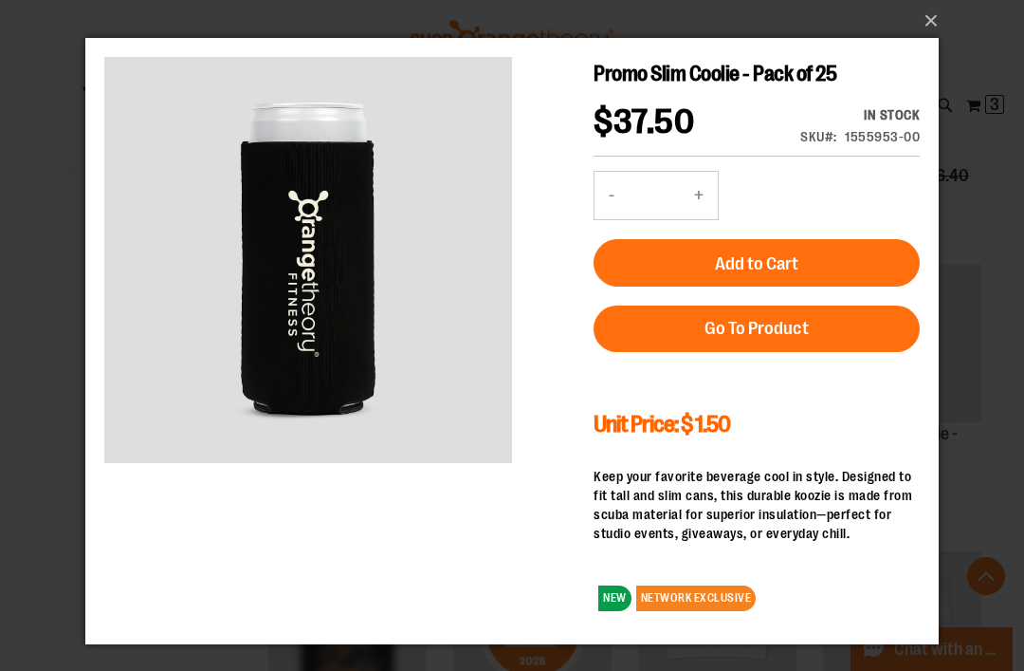
click at [710, 196] on button "+" at bounding box center [699, 195] width 38 height 47
click at [713, 194] on button "+" at bounding box center [699, 195] width 38 height 47
click at [714, 197] on button "+" at bounding box center [699, 195] width 38 height 47
type input "*"
click at [828, 265] on button "Add to Cart" at bounding box center [757, 262] width 326 height 47
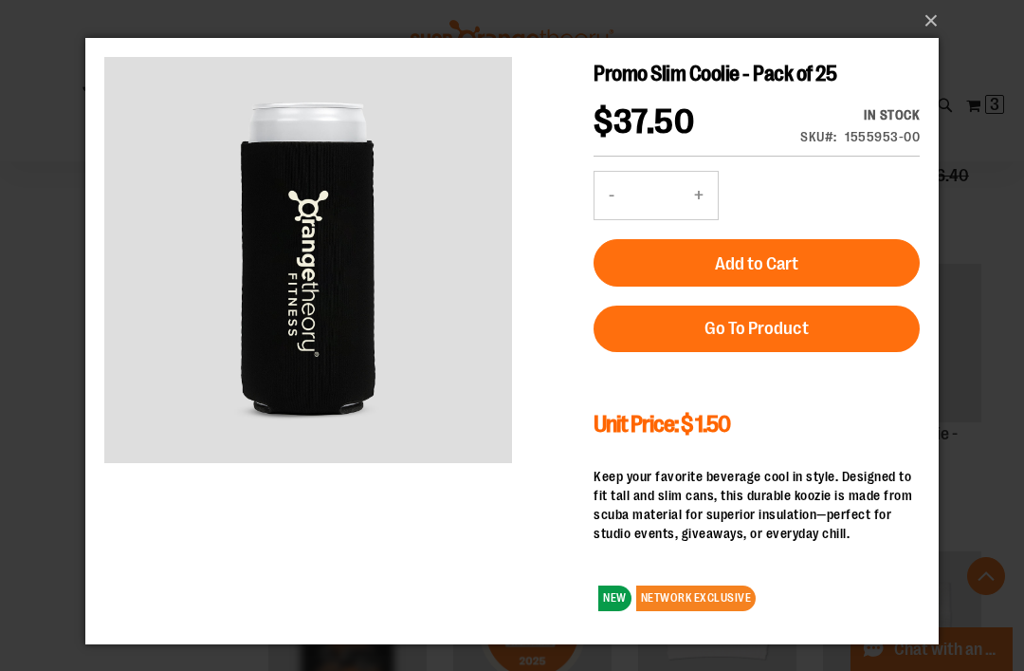
click at [939, 42] on button "×" at bounding box center [518, 21] width 854 height 42
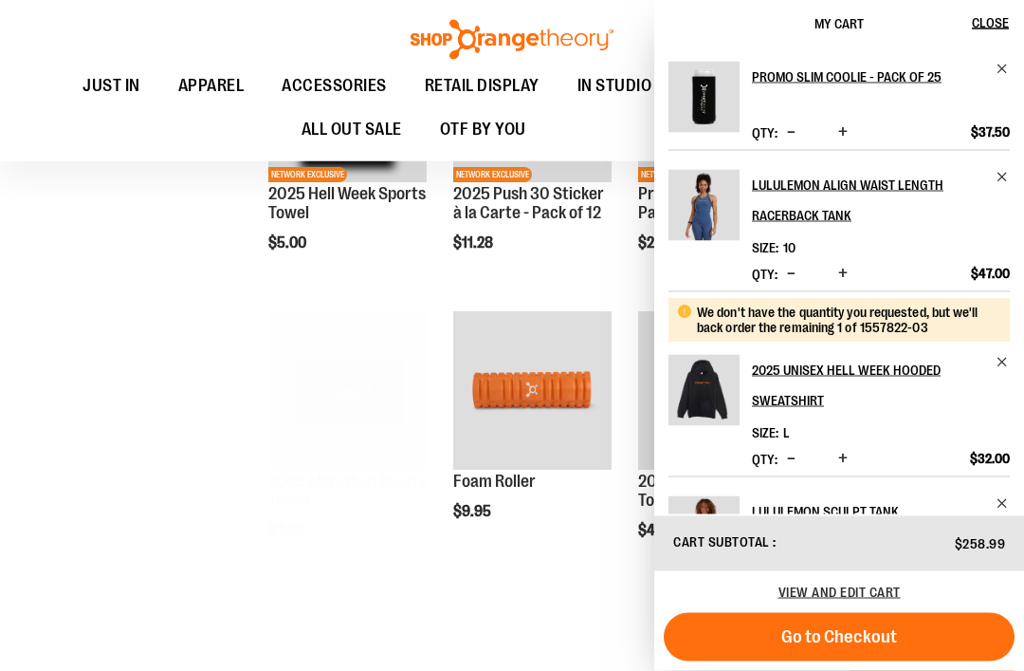
scroll to position [930, 0]
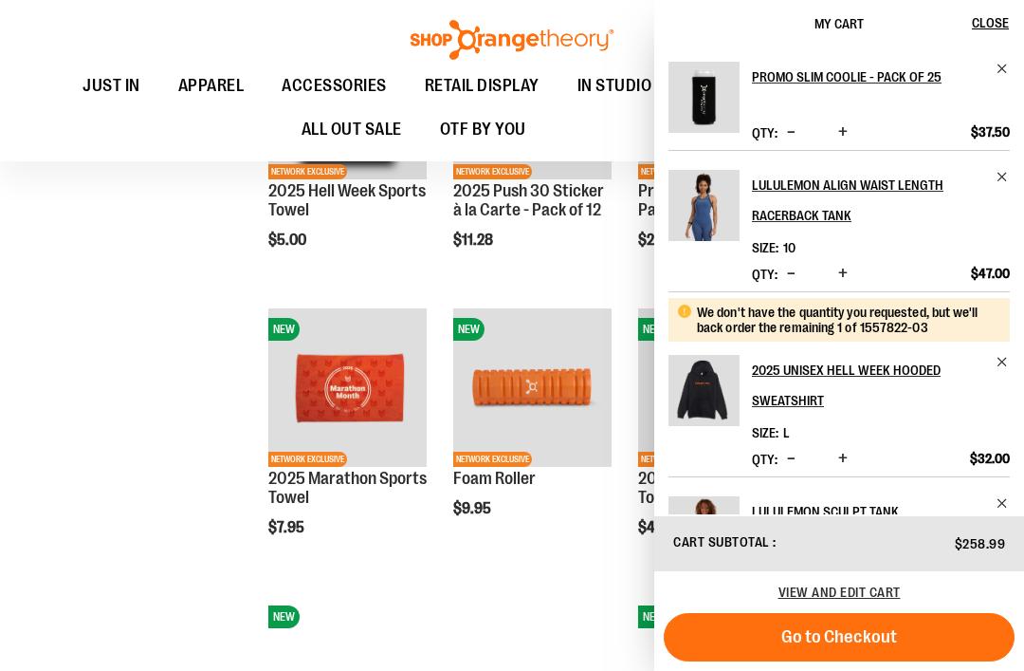
click at [1001, 28] on span "Close" at bounding box center [990, 22] width 37 height 15
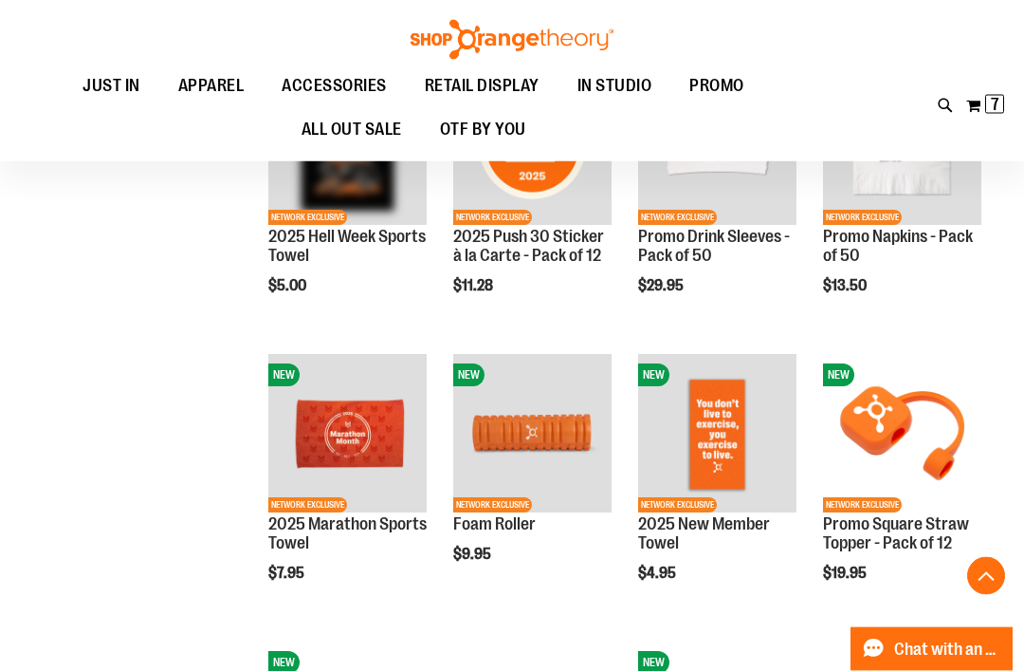
scroll to position [885, 0]
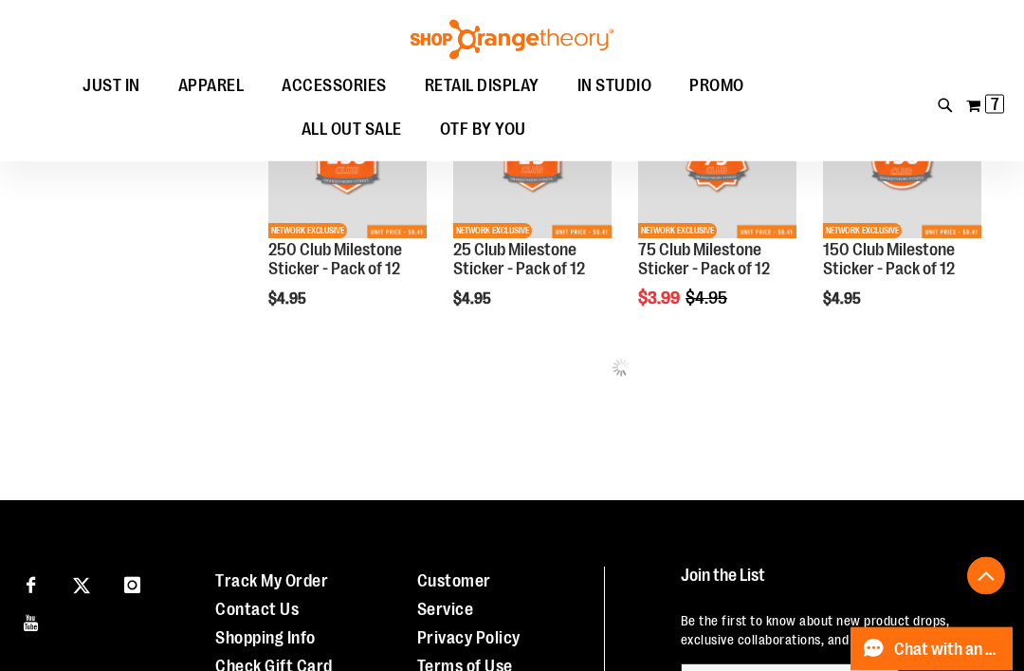
scroll to position [1806, 0]
